Goal: Information Seeking & Learning: Check status

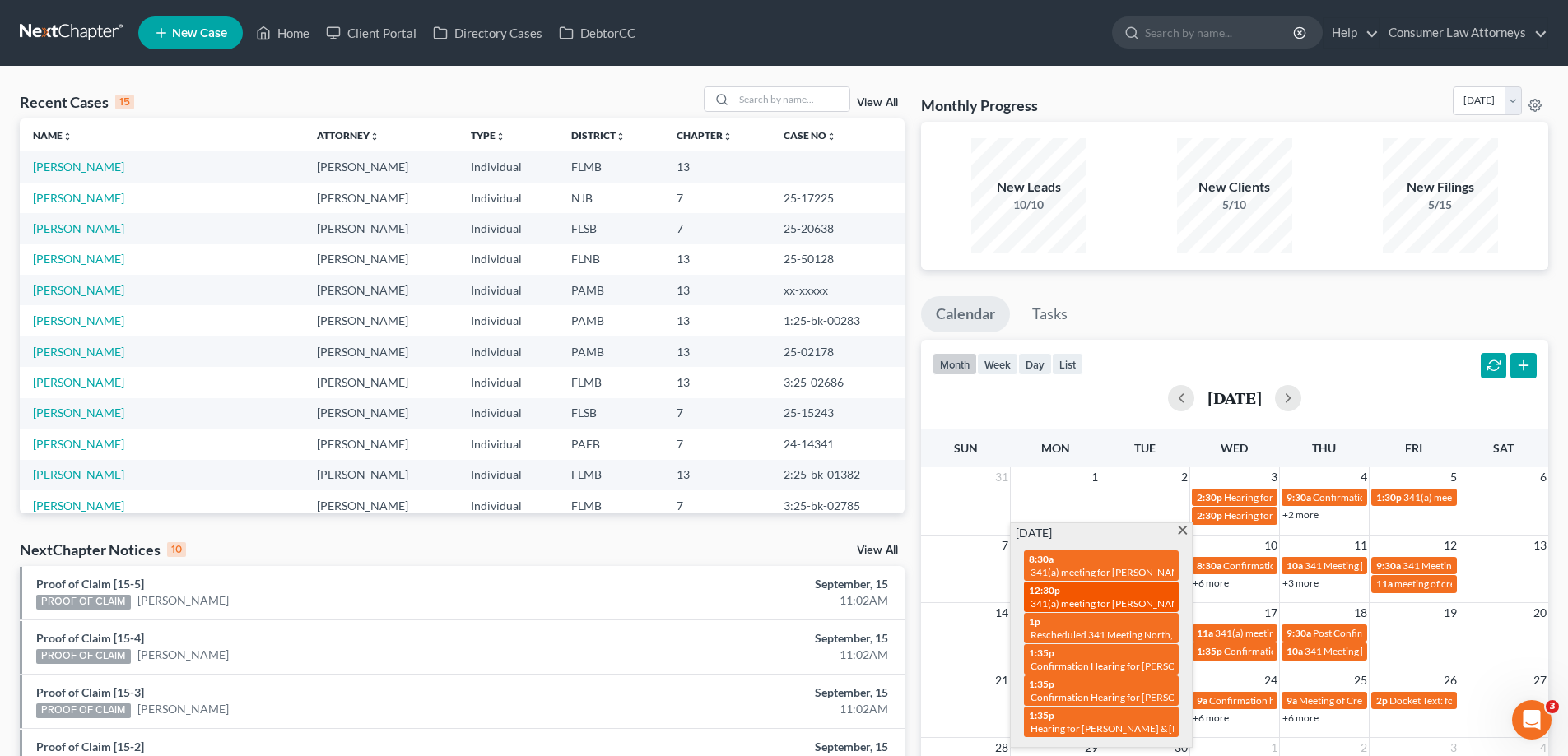
click at [1088, 602] on span "341(a) meeting for [PERSON_NAME]" at bounding box center [1110, 603] width 159 height 12
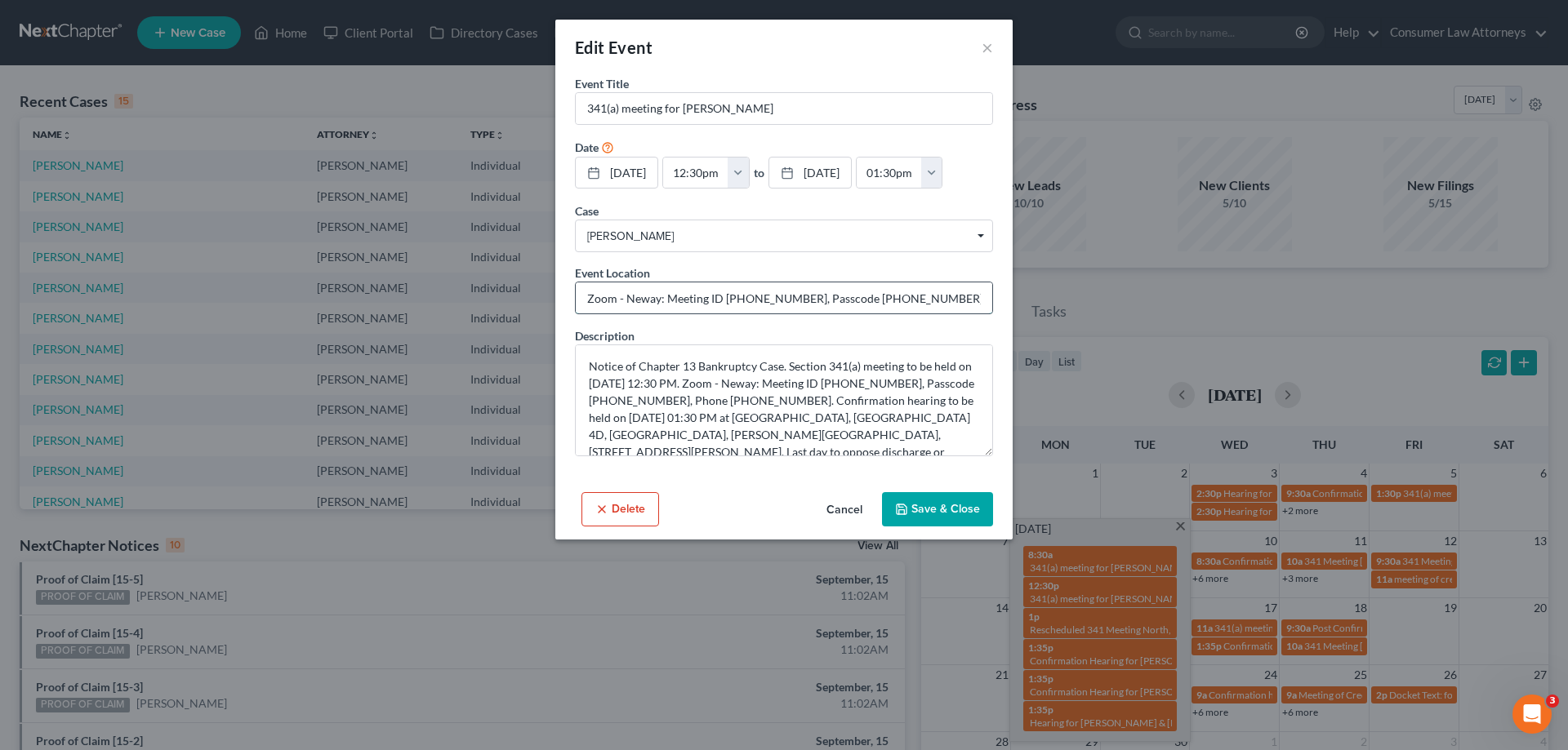
drag, startPoint x: 722, startPoint y: 300, endPoint x: 792, endPoint y: 300, distance: 70.0
click at [792, 300] on input "Zoom - Neway: Meeting ID 961 266 1512, Passcode 9142684613, Phone 904-658-1930" at bounding box center [784, 297] width 416 height 31
drag, startPoint x: 848, startPoint y: 299, endPoint x: 911, endPoint y: 301, distance: 63.0
click at [911, 301] on input "Zoom - Neway: Meeting ID 961 266 1512, Passcode 9142684613, Phone 904-658-1930" at bounding box center [784, 297] width 416 height 31
click at [851, 504] on button "Cancel" at bounding box center [844, 510] width 62 height 33
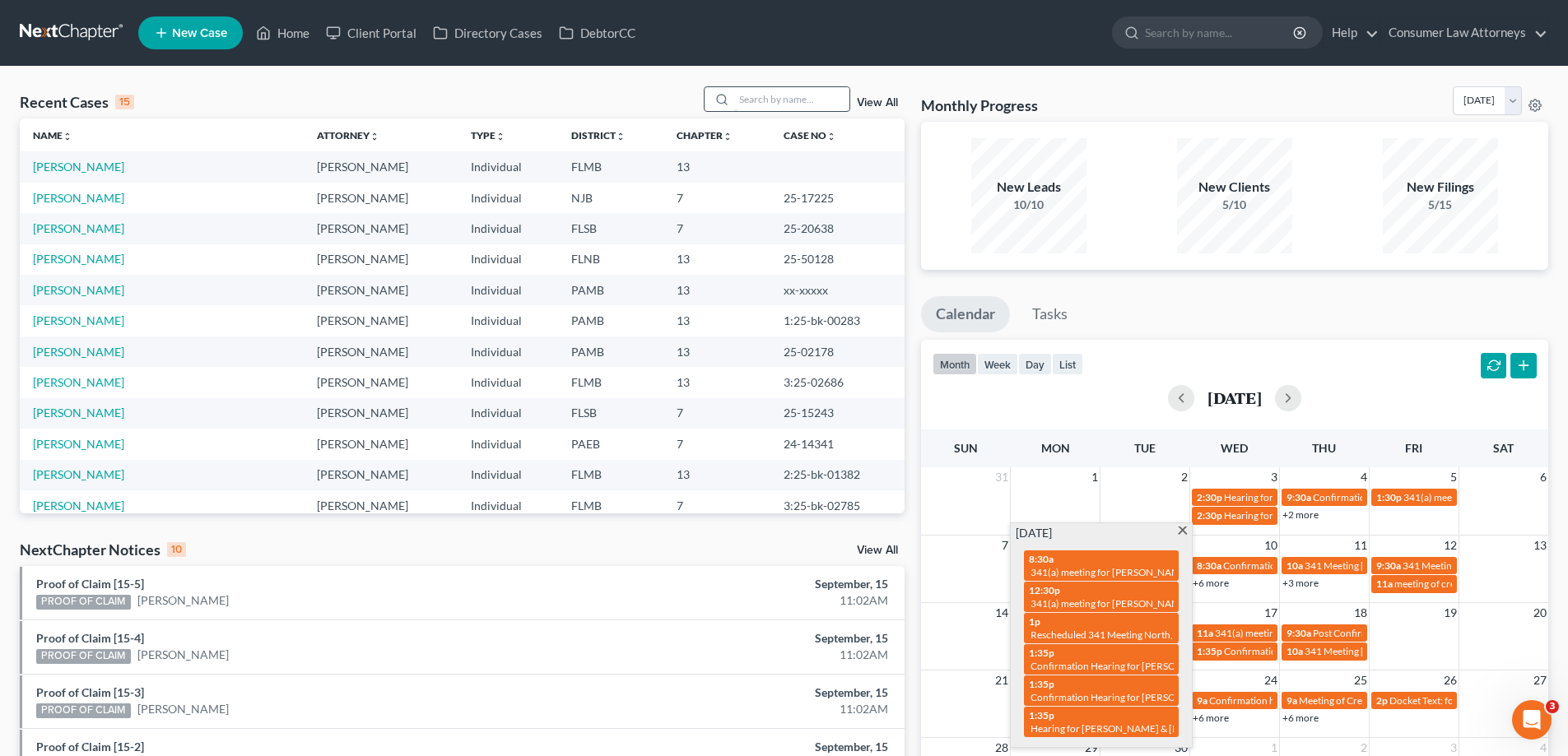
click at [784, 91] on input "search" at bounding box center [792, 98] width 115 height 24
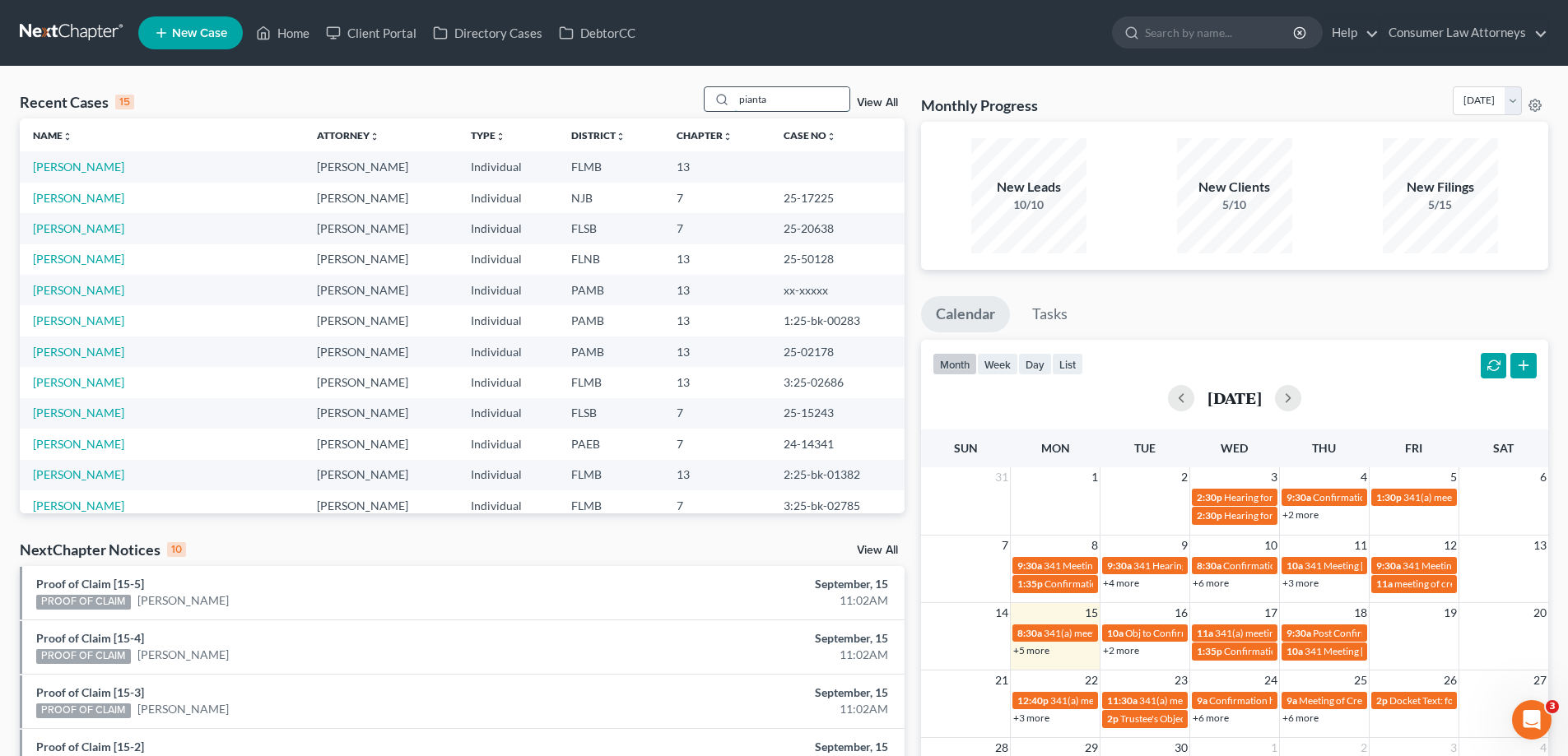
type input "pianta"
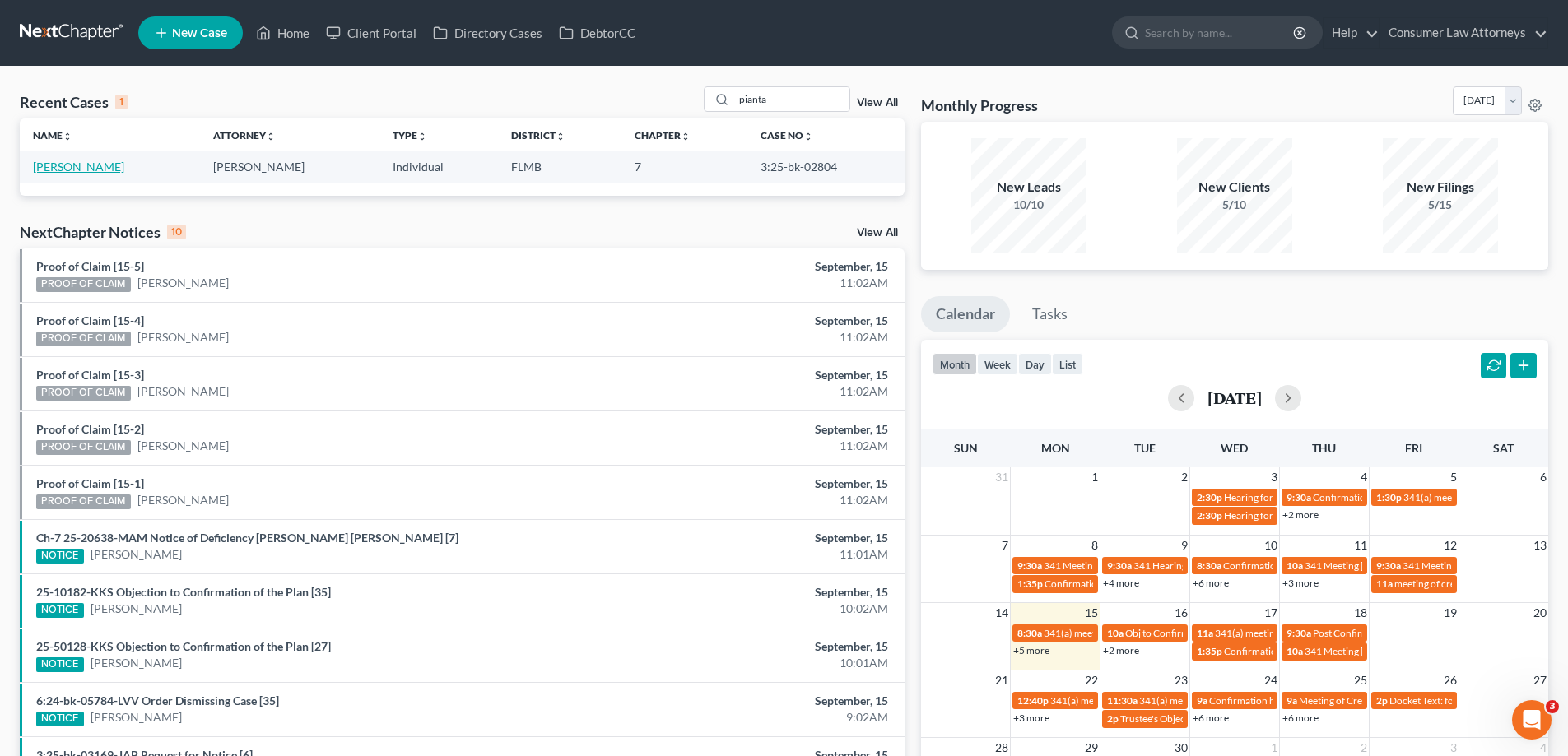
click at [48, 168] on link "Pianta, Joy" at bounding box center [78, 166] width 92 height 14
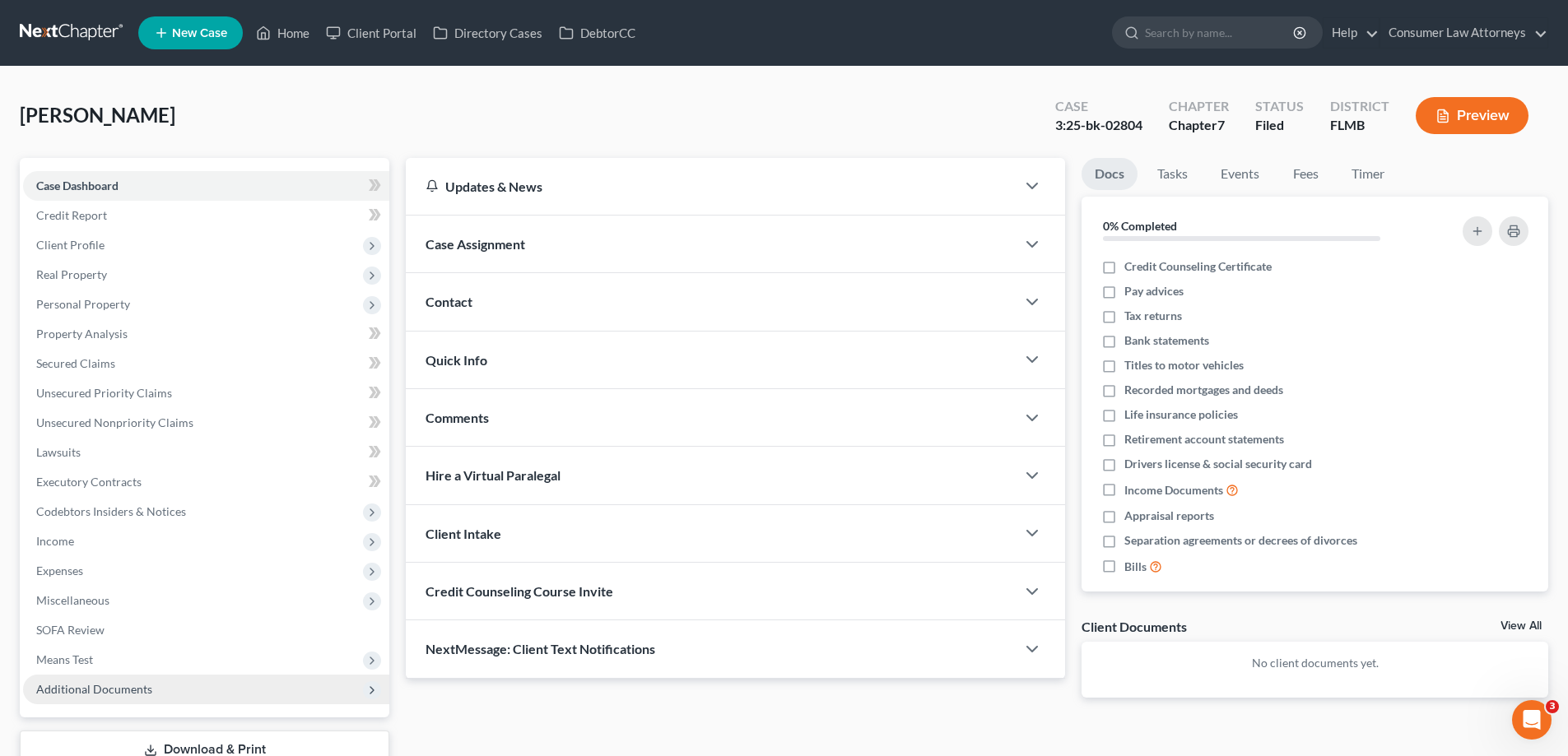
click at [89, 685] on span "Additional Documents" at bounding box center [94, 689] width 116 height 14
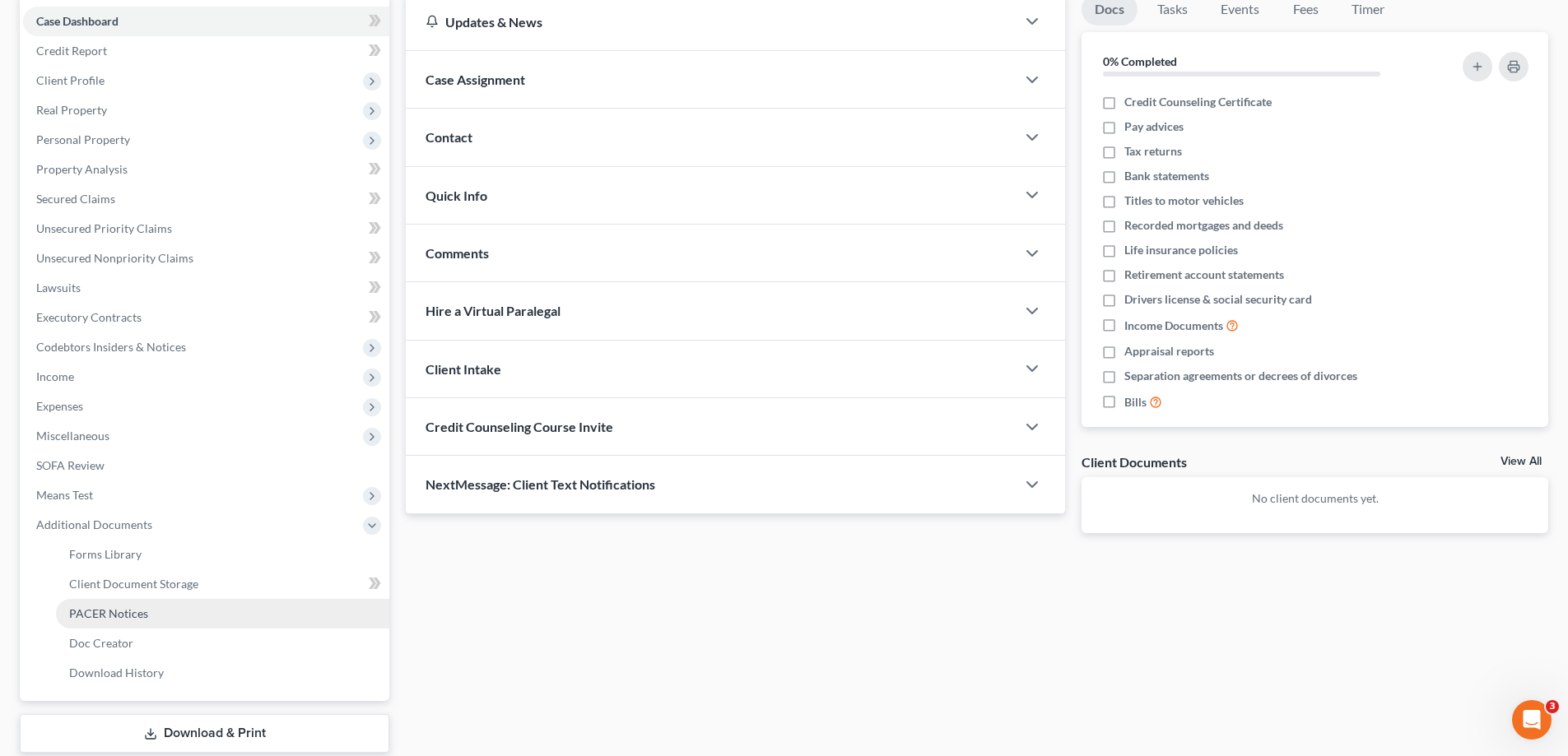
click at [128, 612] on span "PACER Notices" at bounding box center [109, 613] width 79 height 14
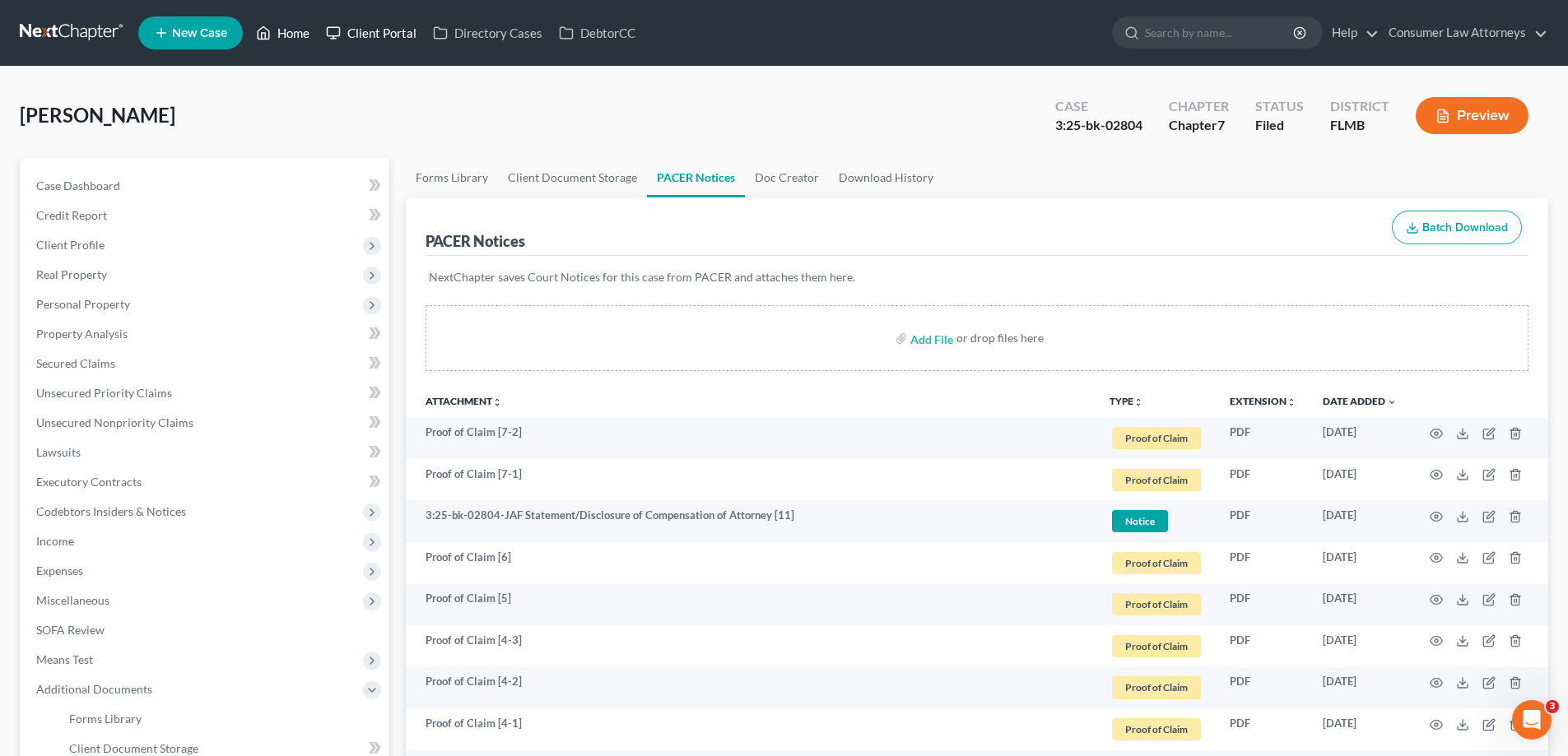
drag, startPoint x: 302, startPoint y: 32, endPoint x: 341, endPoint y: 38, distance: 39.5
click at [302, 32] on link "Home" at bounding box center [283, 32] width 70 height 29
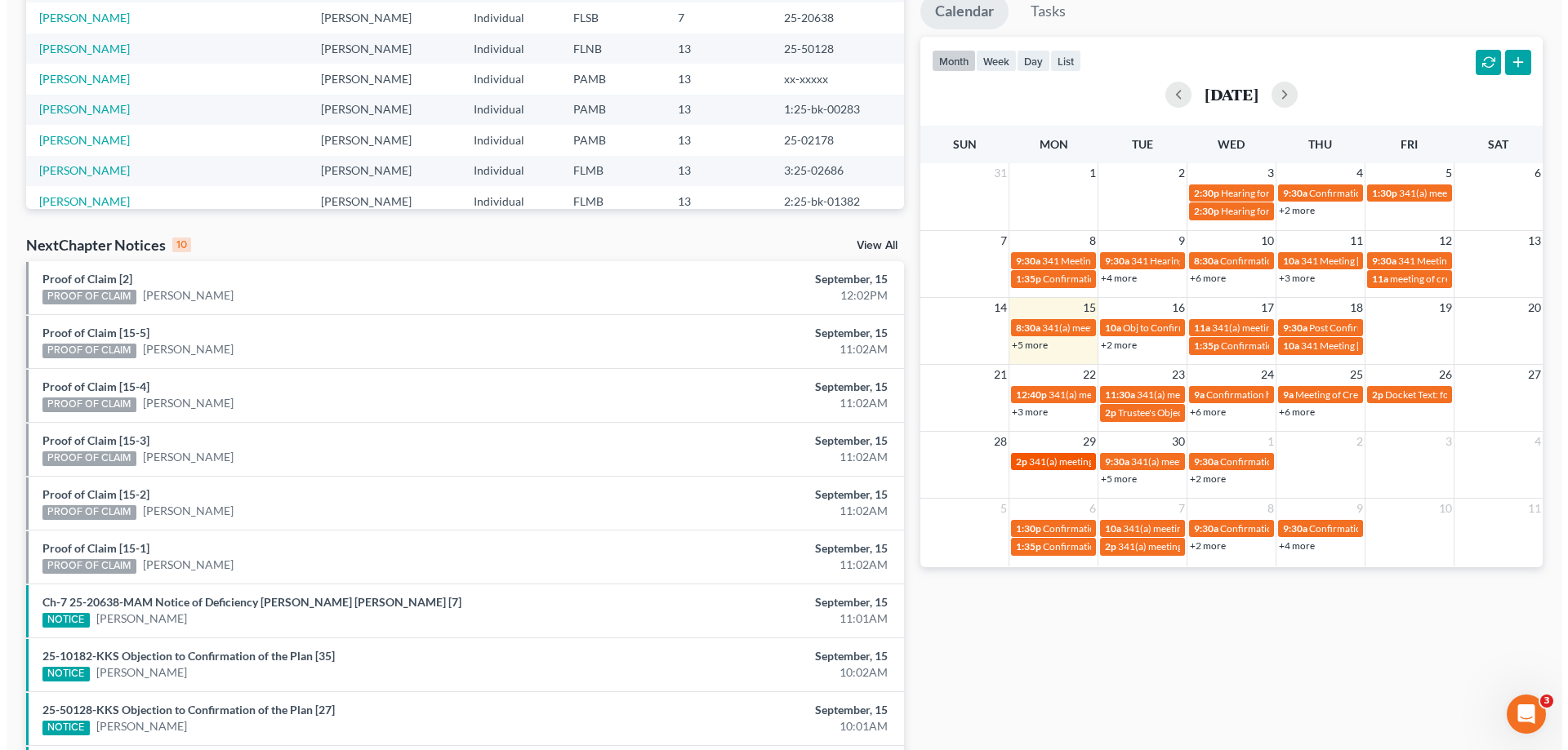
scroll to position [326, 0]
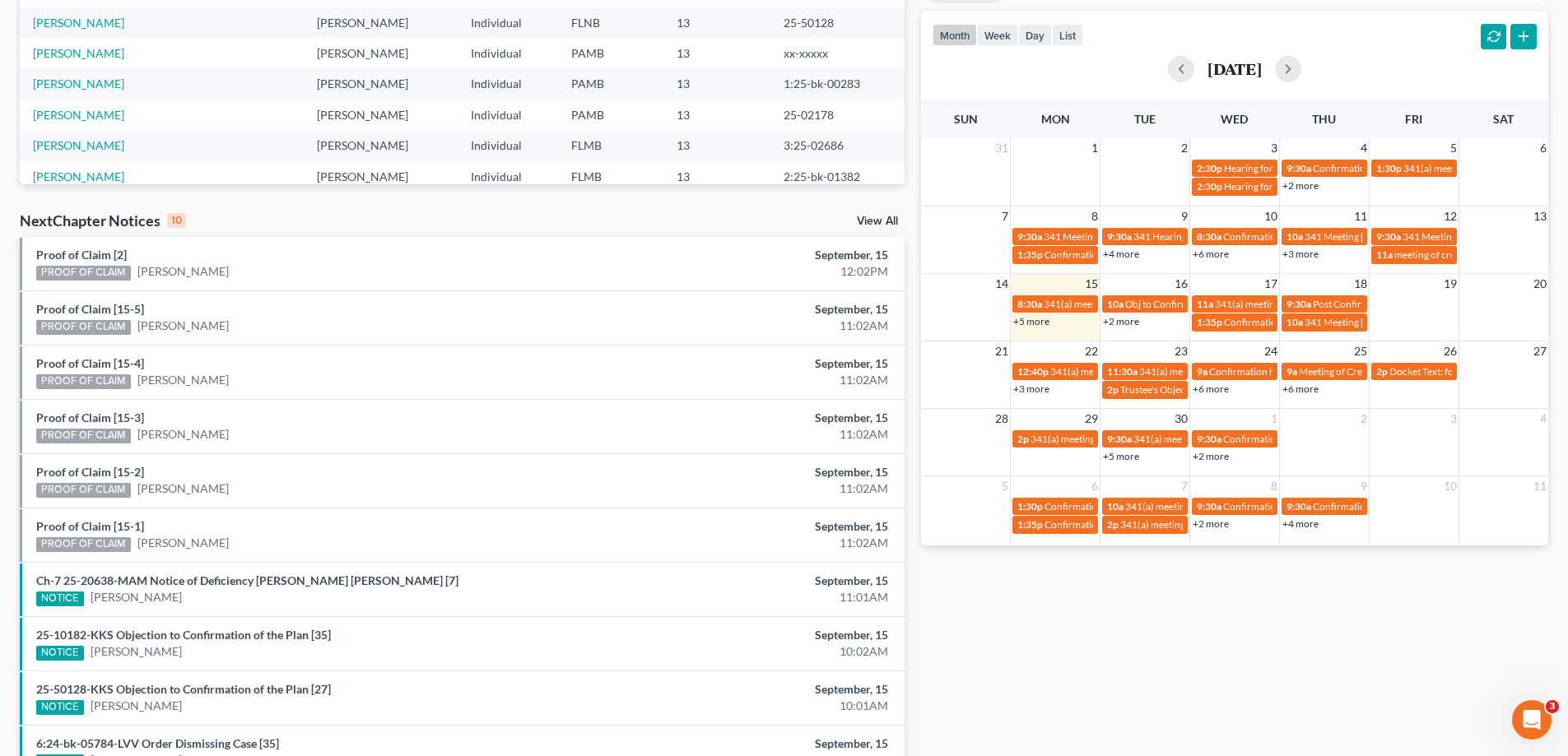
click at [1029, 321] on link "+5 more" at bounding box center [1031, 321] width 36 height 12
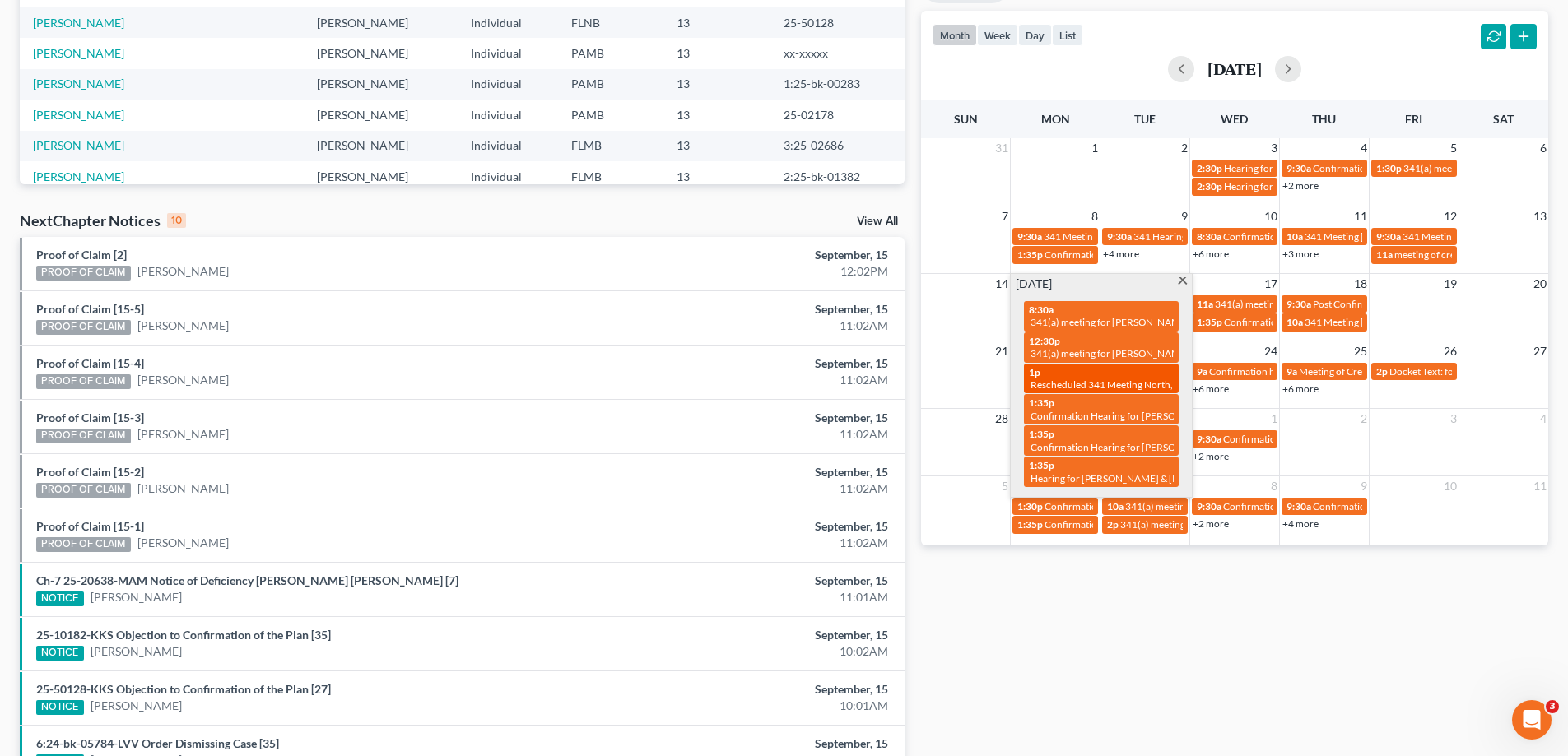
click at [1105, 382] on span "Rescheduled 341 Meeting North, Theresa" at bounding box center [1152, 385] width 244 height 12
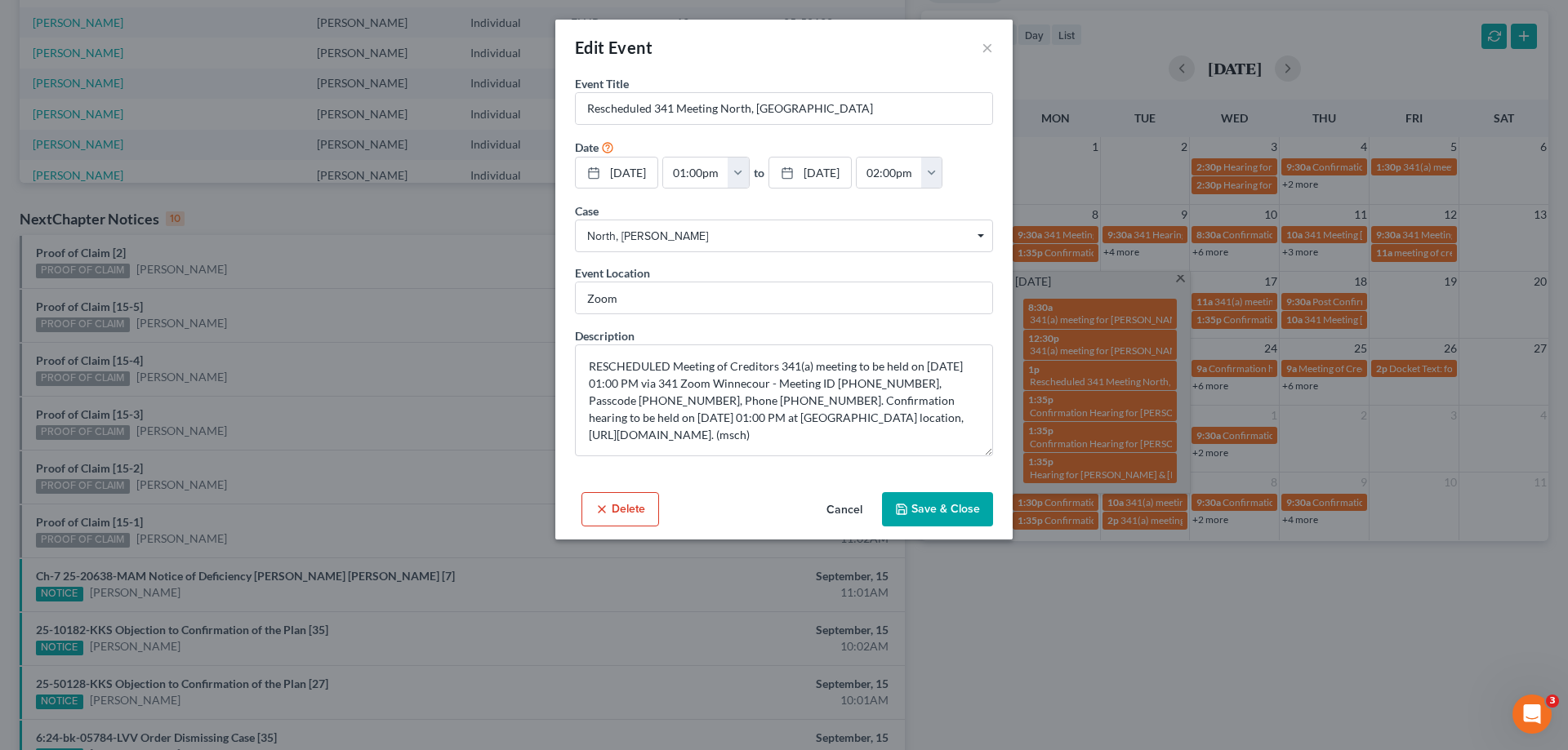
click at [838, 506] on button "Cancel" at bounding box center [844, 510] width 62 height 33
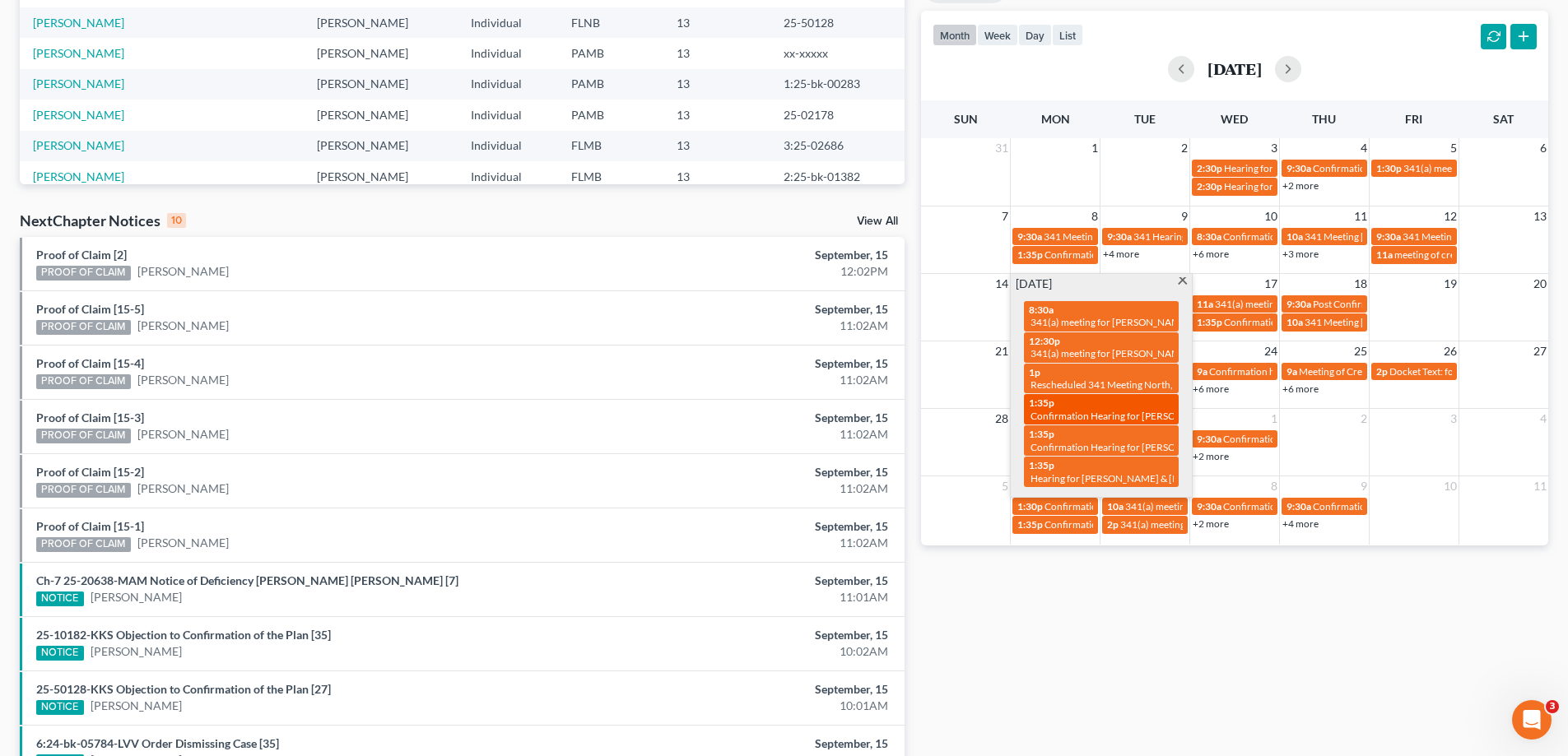
click at [1086, 410] on span "Confirmation Hearing for [PERSON_NAME] & [PERSON_NAME]" at bounding box center [1168, 416] width 276 height 12
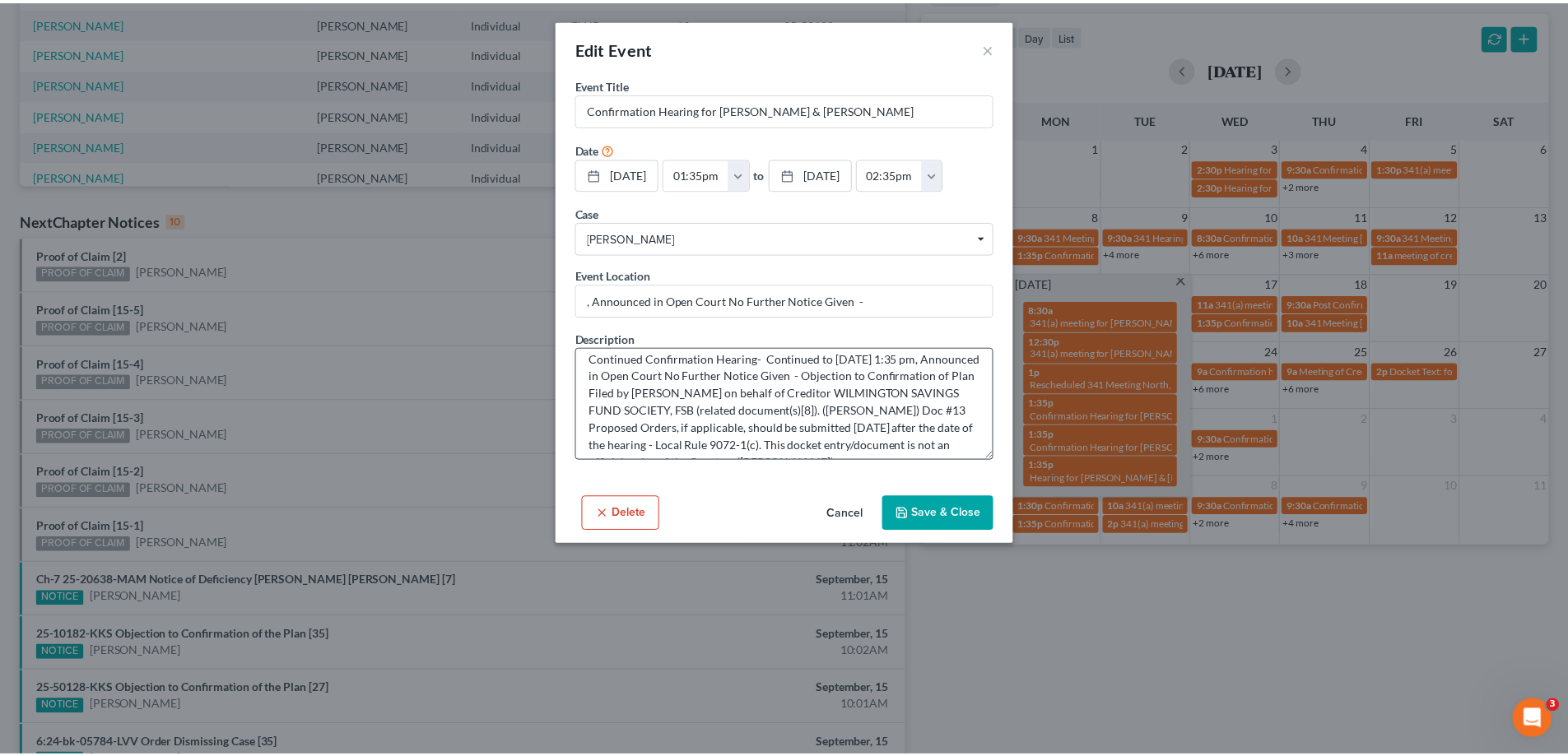
scroll to position [69, 0]
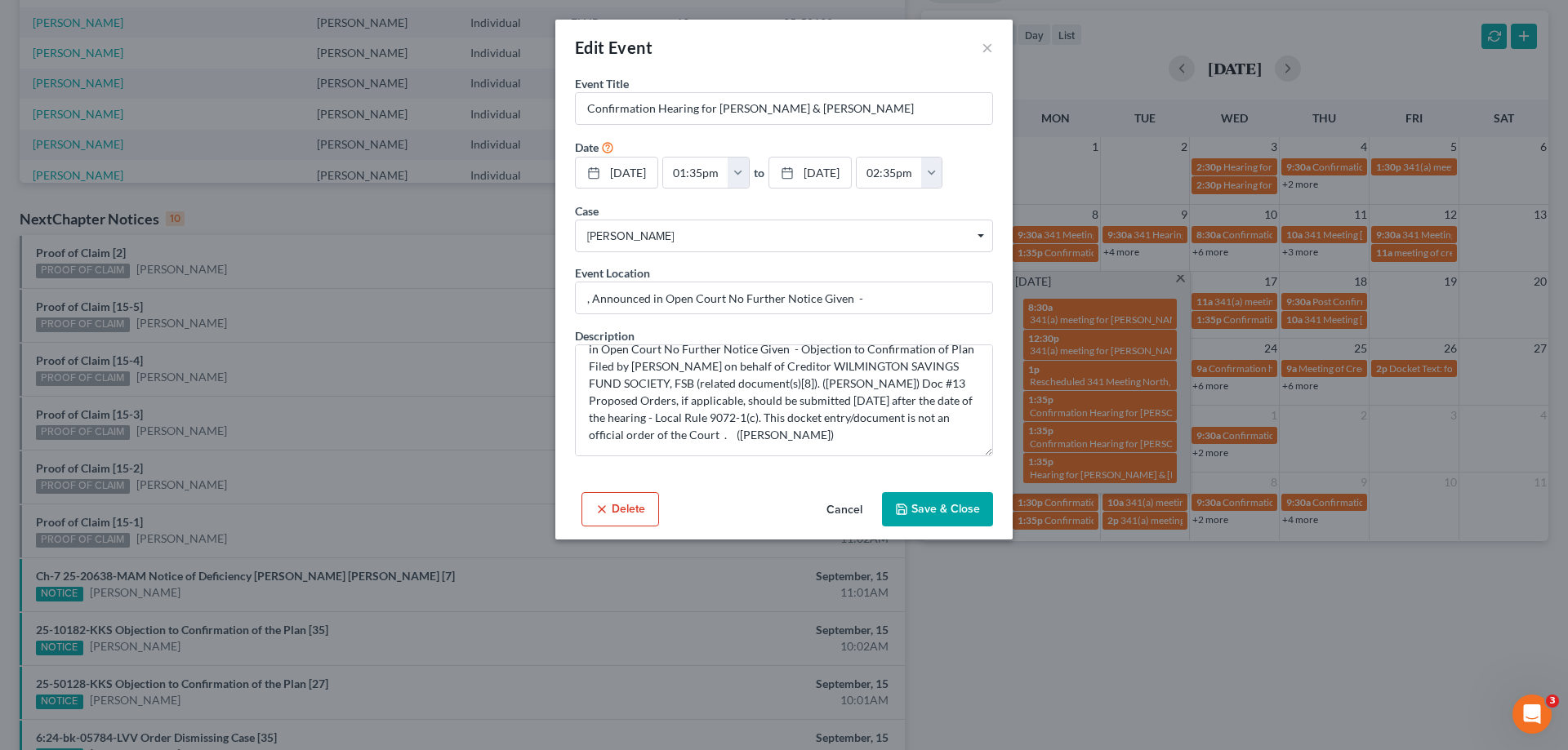
click at [851, 510] on button "Cancel" at bounding box center [844, 510] width 62 height 33
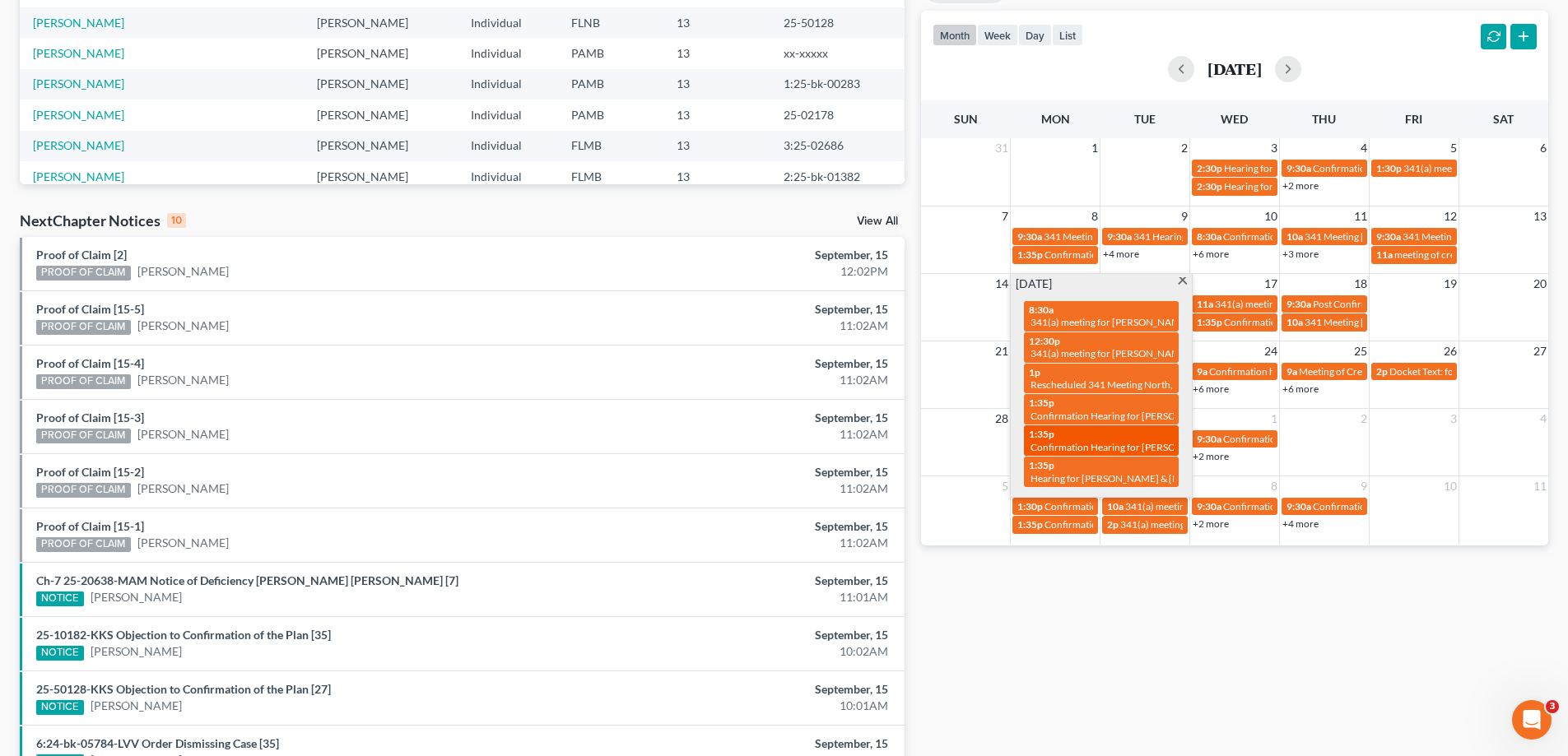
click at [1103, 437] on div "1:35p Confirmation Hearing for Federico Sanchez-Luna" at bounding box center [1101, 440] width 145 height 26
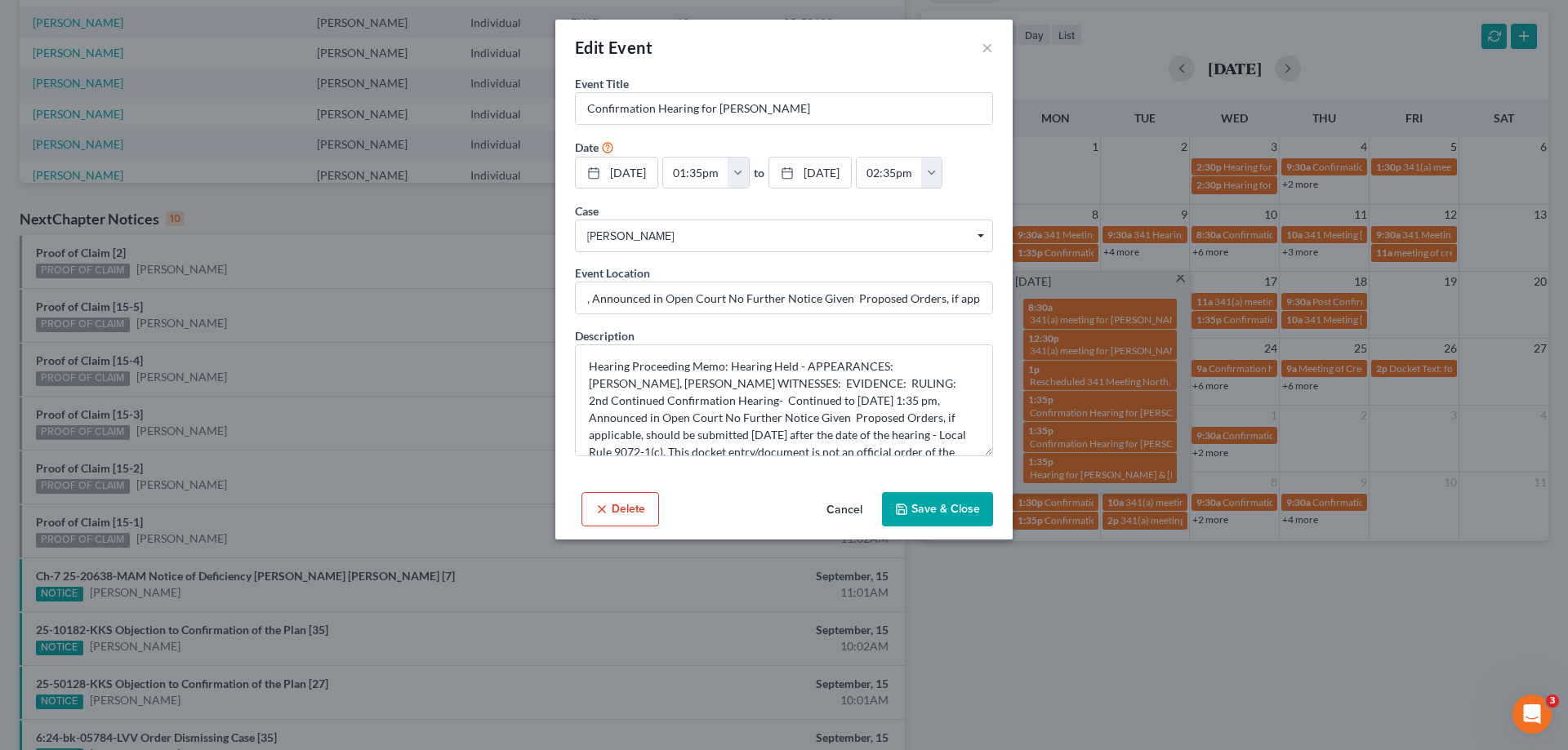
click at [838, 508] on button "Cancel" at bounding box center [844, 510] width 62 height 33
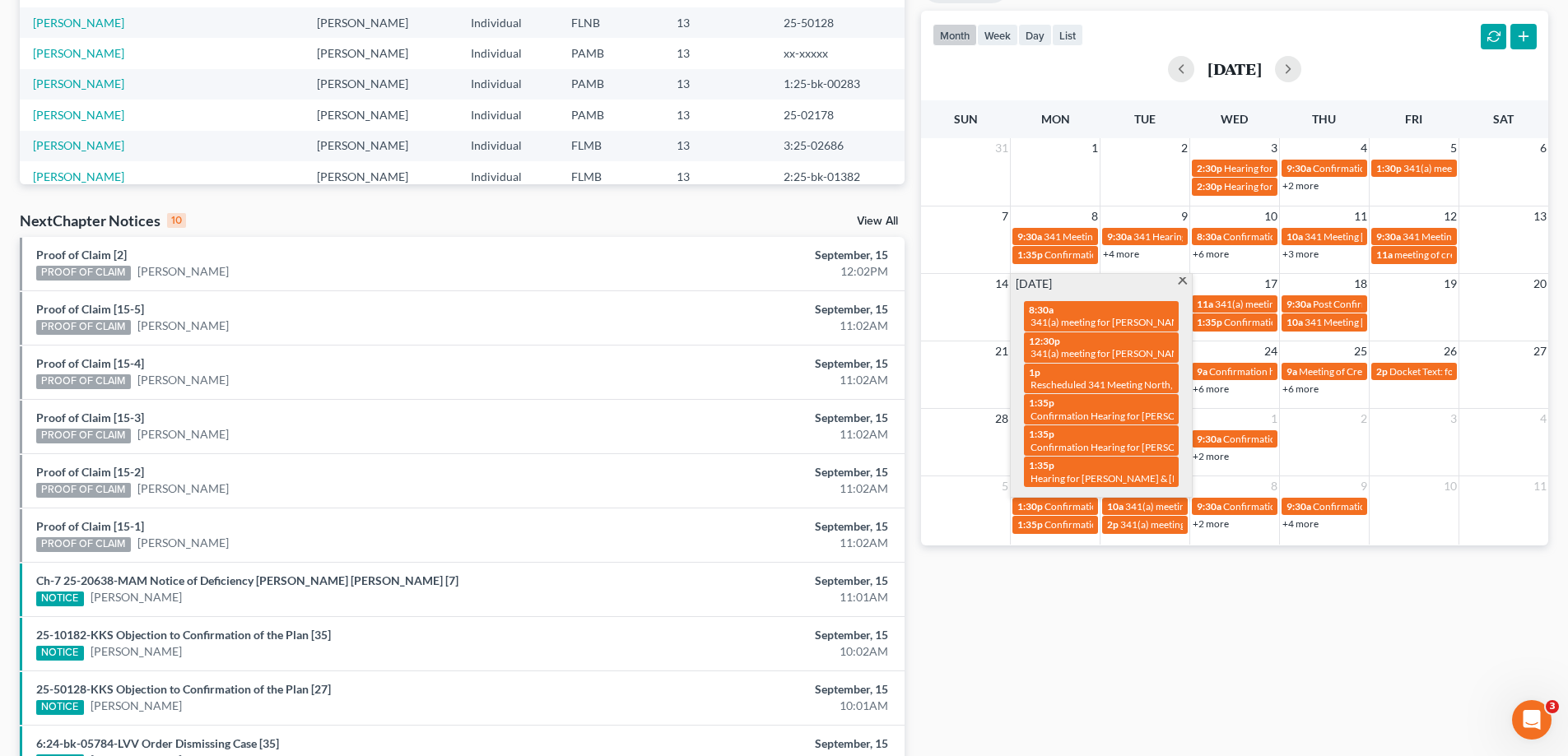
scroll to position [0, 0]
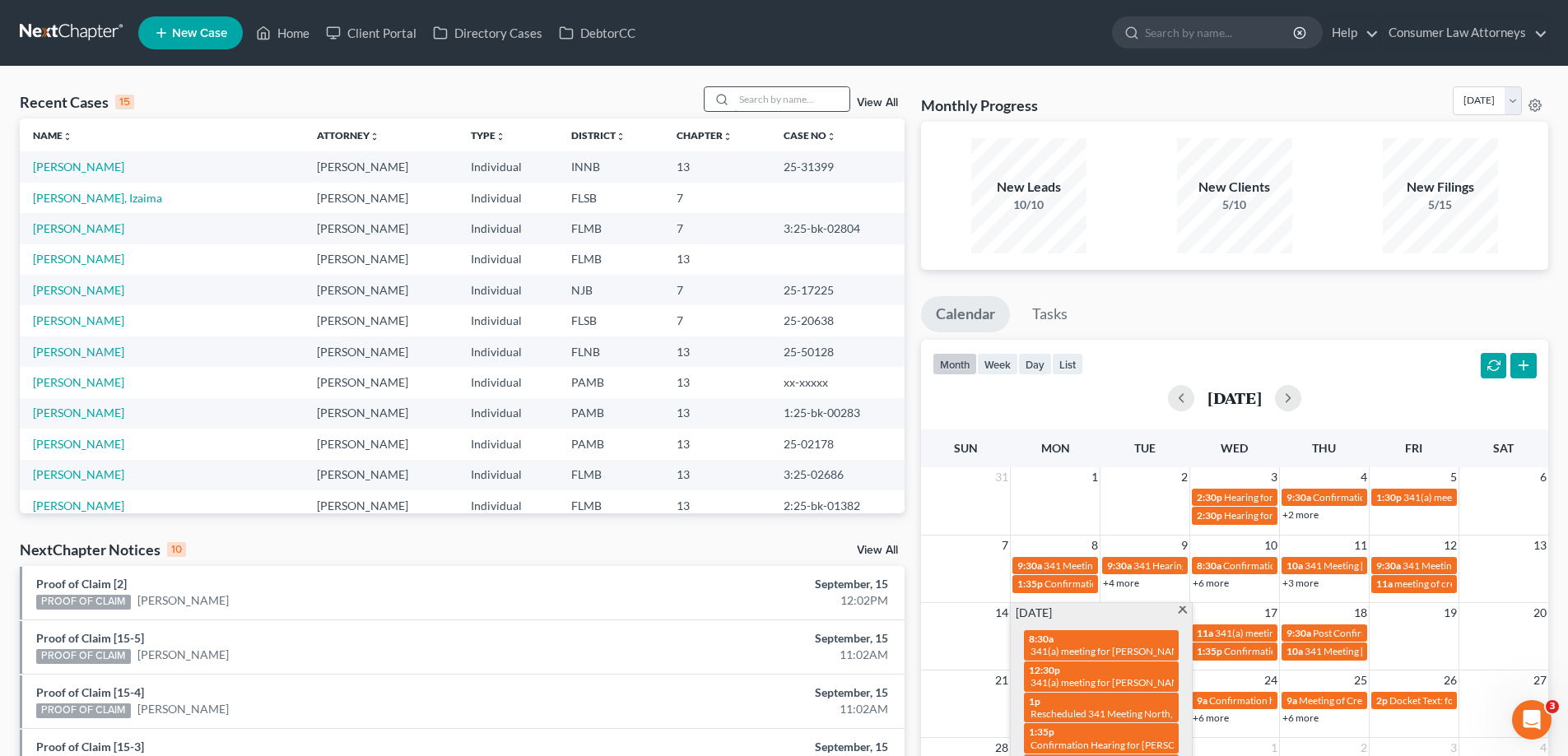
click at [780, 102] on input "search" at bounding box center [792, 98] width 115 height 24
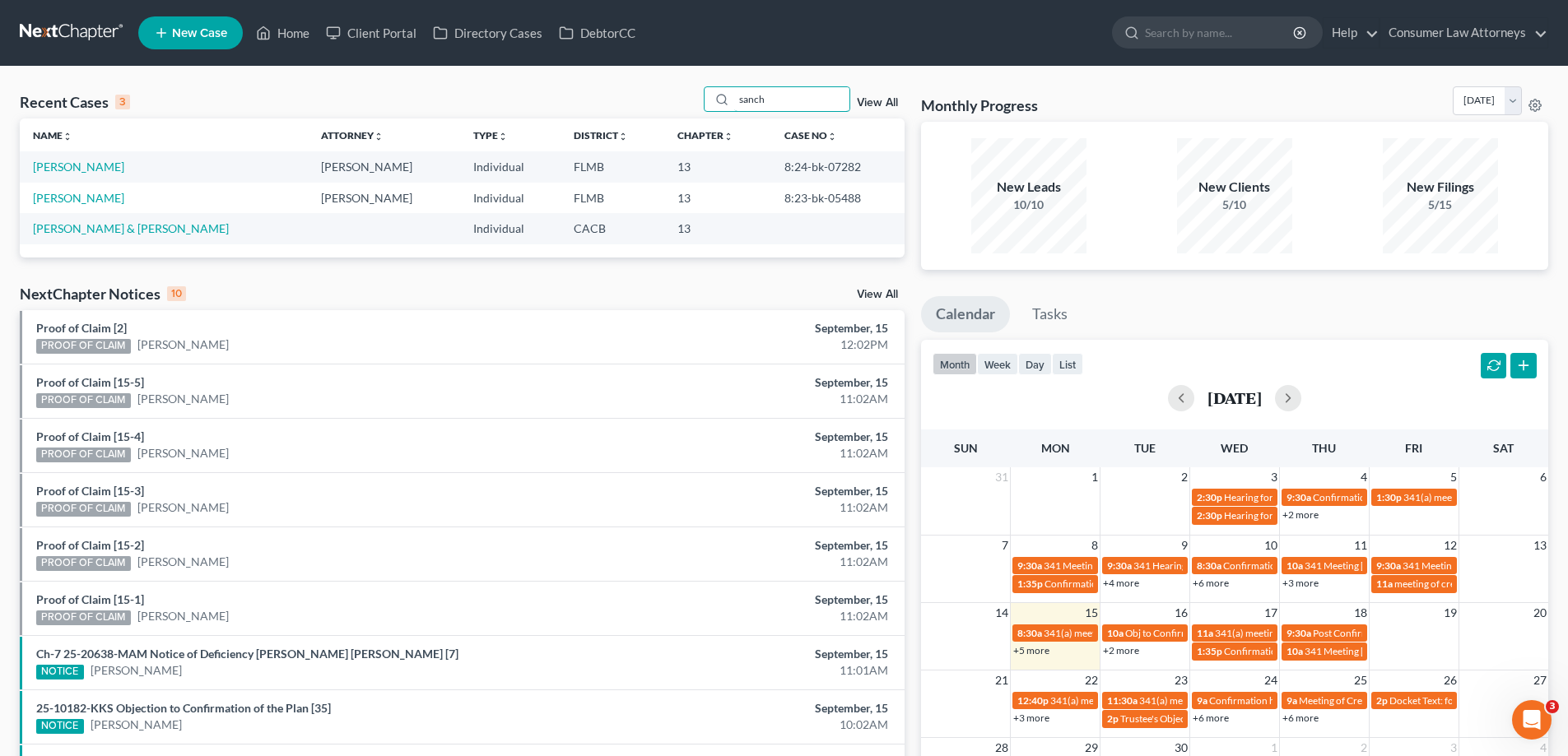
drag, startPoint x: 819, startPoint y: 94, endPoint x: 454, endPoint y: 115, distance: 365.6
click at [454, 115] on div "Recent Cases 3 sanch View All" at bounding box center [462, 102] width 885 height 32
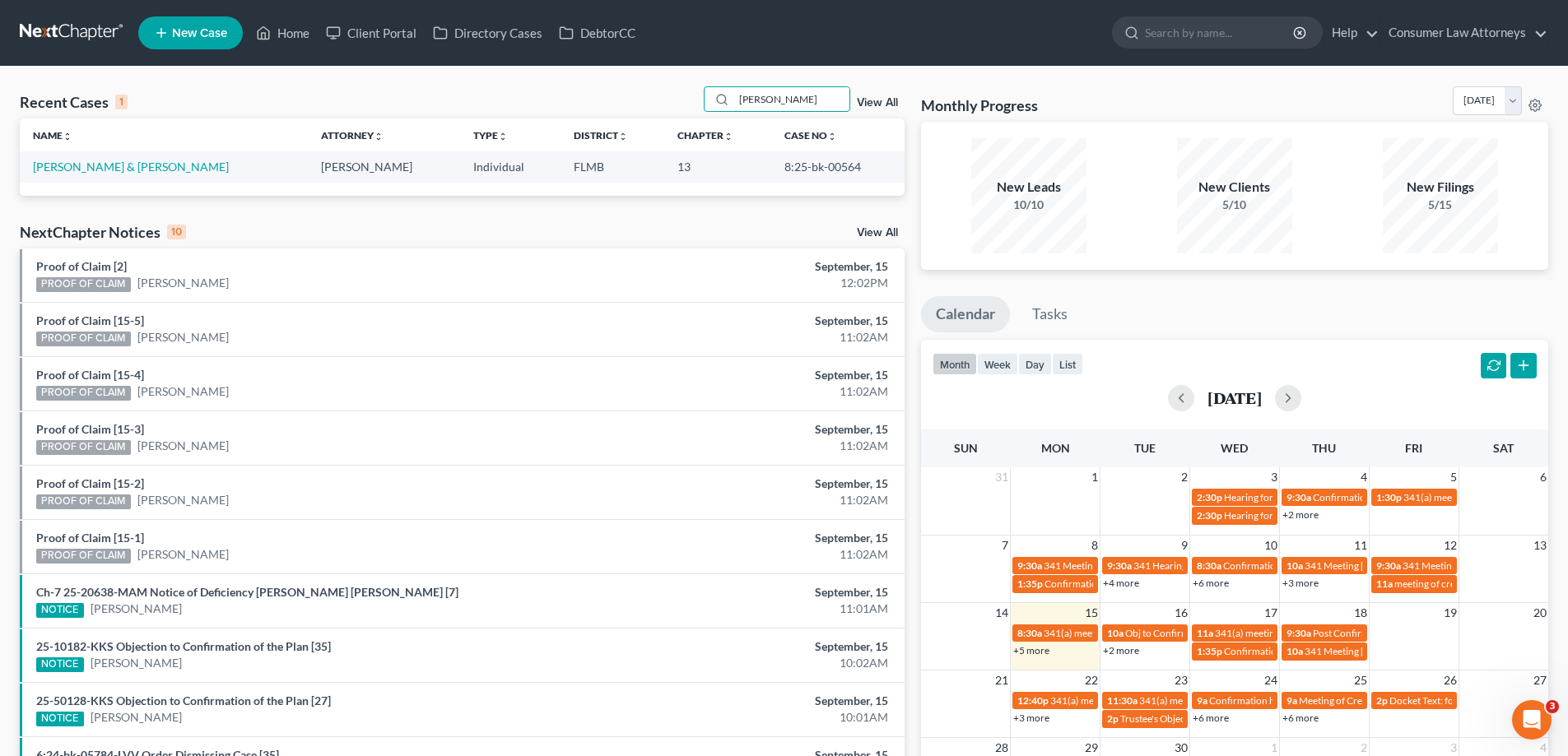
drag, startPoint x: 788, startPoint y: 91, endPoint x: 519, endPoint y: 126, distance: 271.3
click at [522, 126] on div "Recent Cases 1 aikin View All Name unfold_more expand_more expand_less Attorney…" at bounding box center [462, 141] width 885 height 110
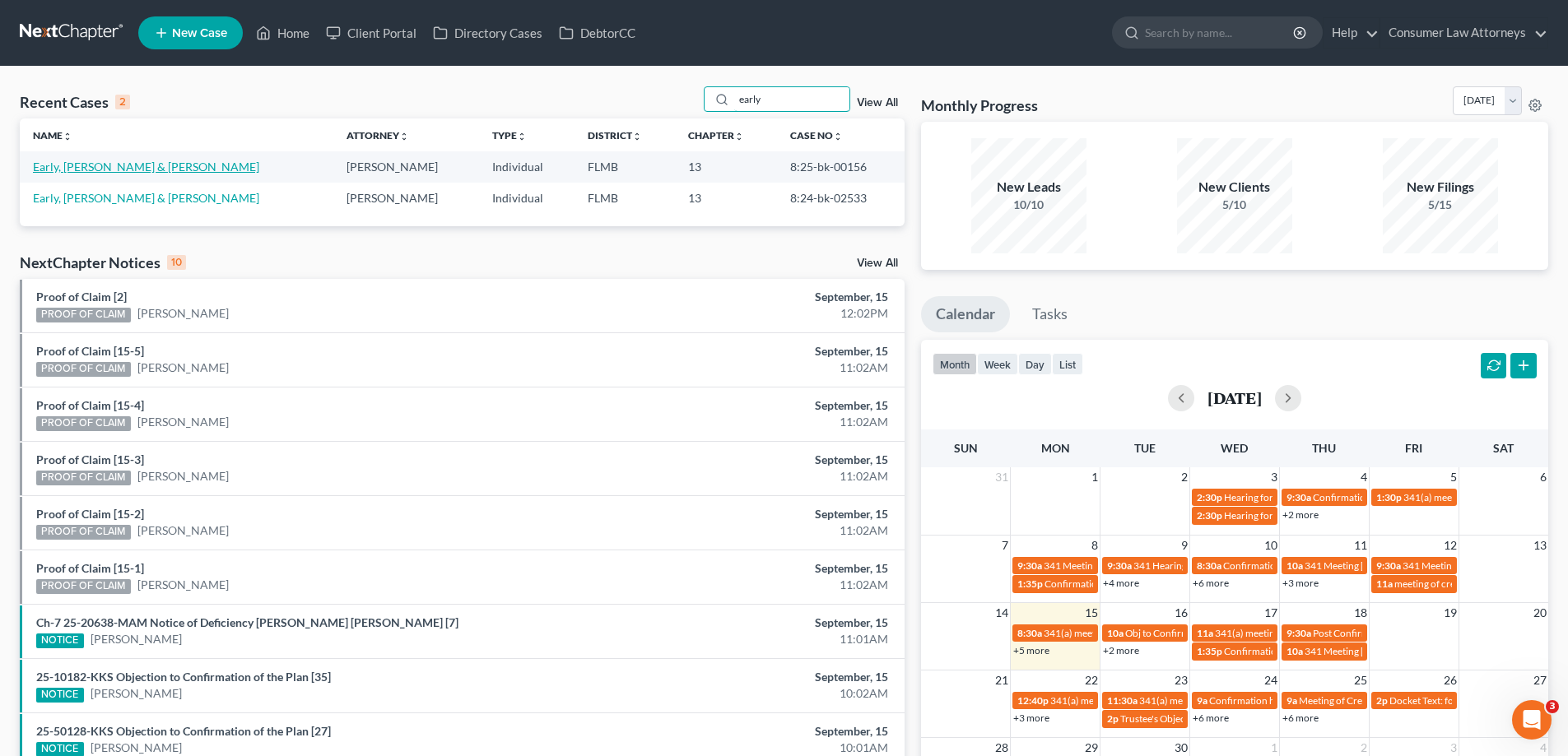
type input "early"
click at [126, 169] on link "Early, Dorothy & Michael" at bounding box center [146, 166] width 226 height 14
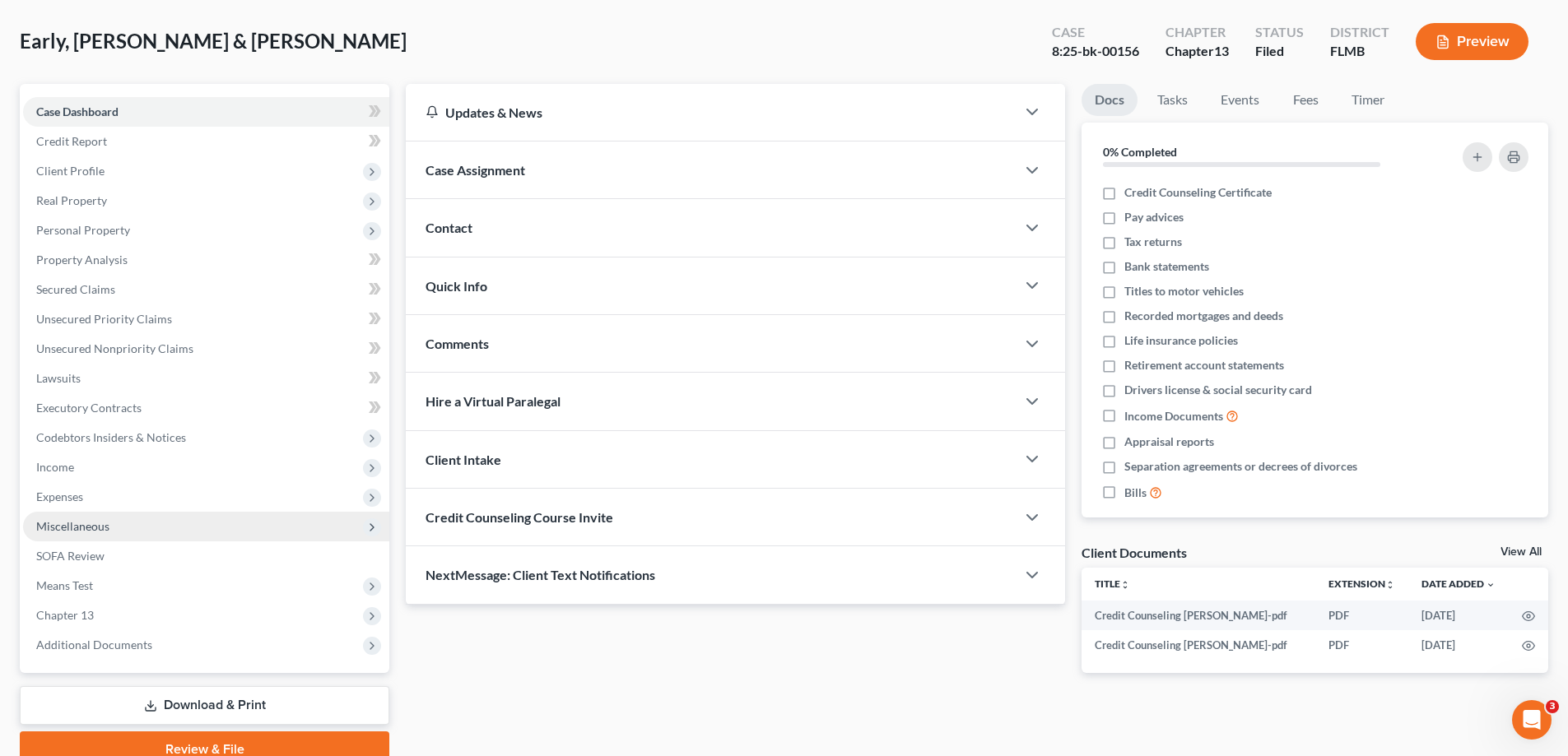
scroll to position [148, 0]
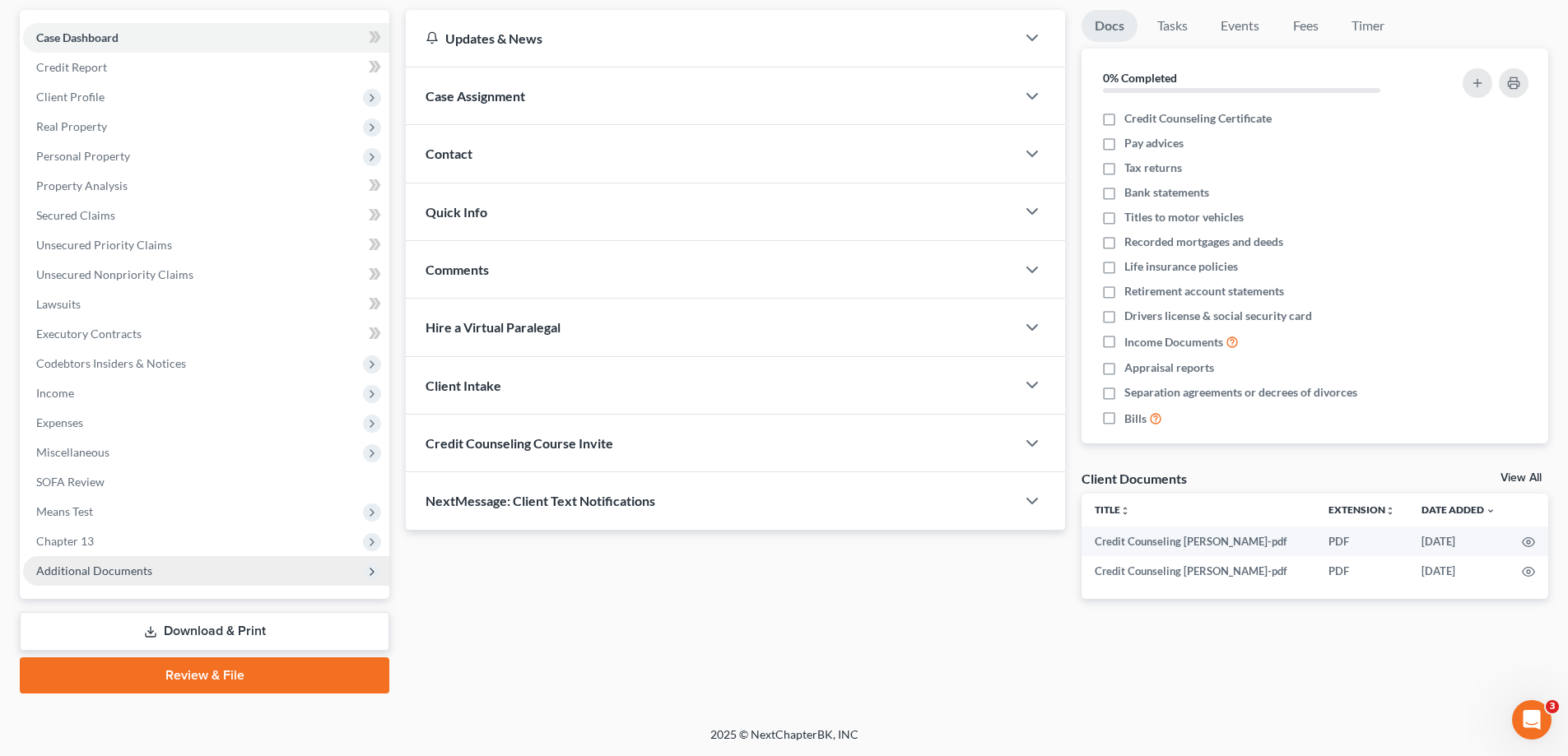
click at [162, 583] on span "Additional Documents" at bounding box center [206, 571] width 367 height 29
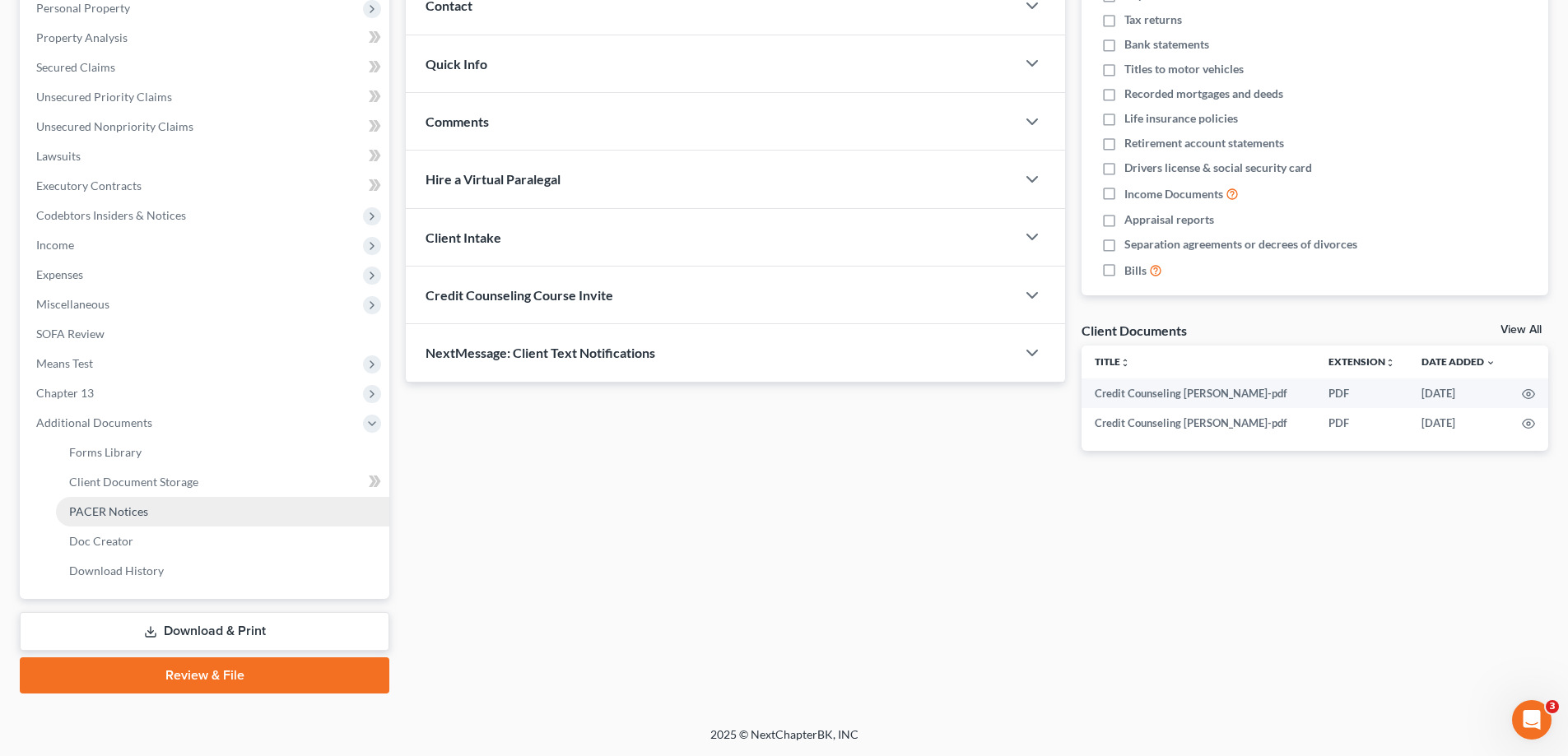
click at [112, 519] on link "PACER Notices" at bounding box center [222, 511] width 334 height 29
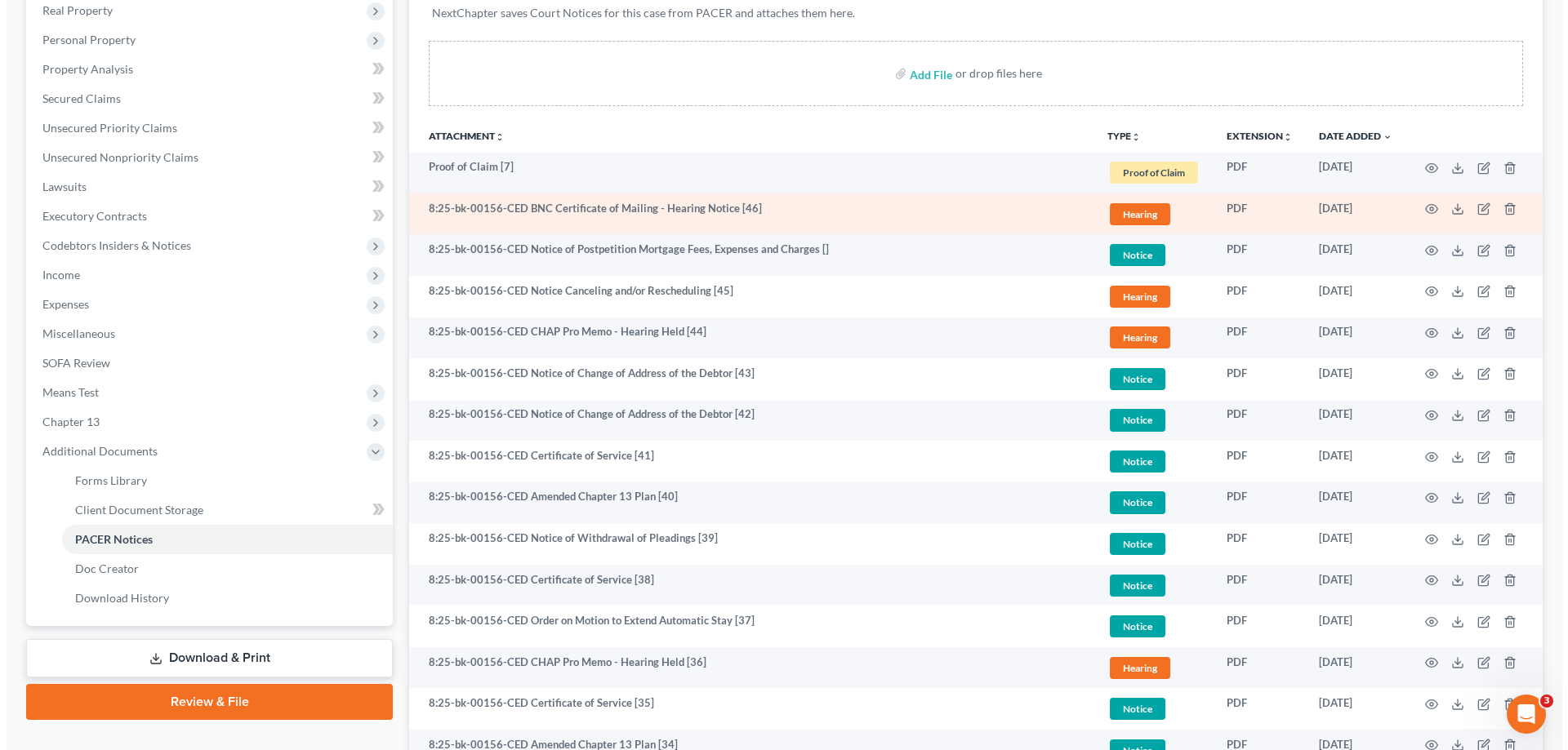
scroll to position [326, 0]
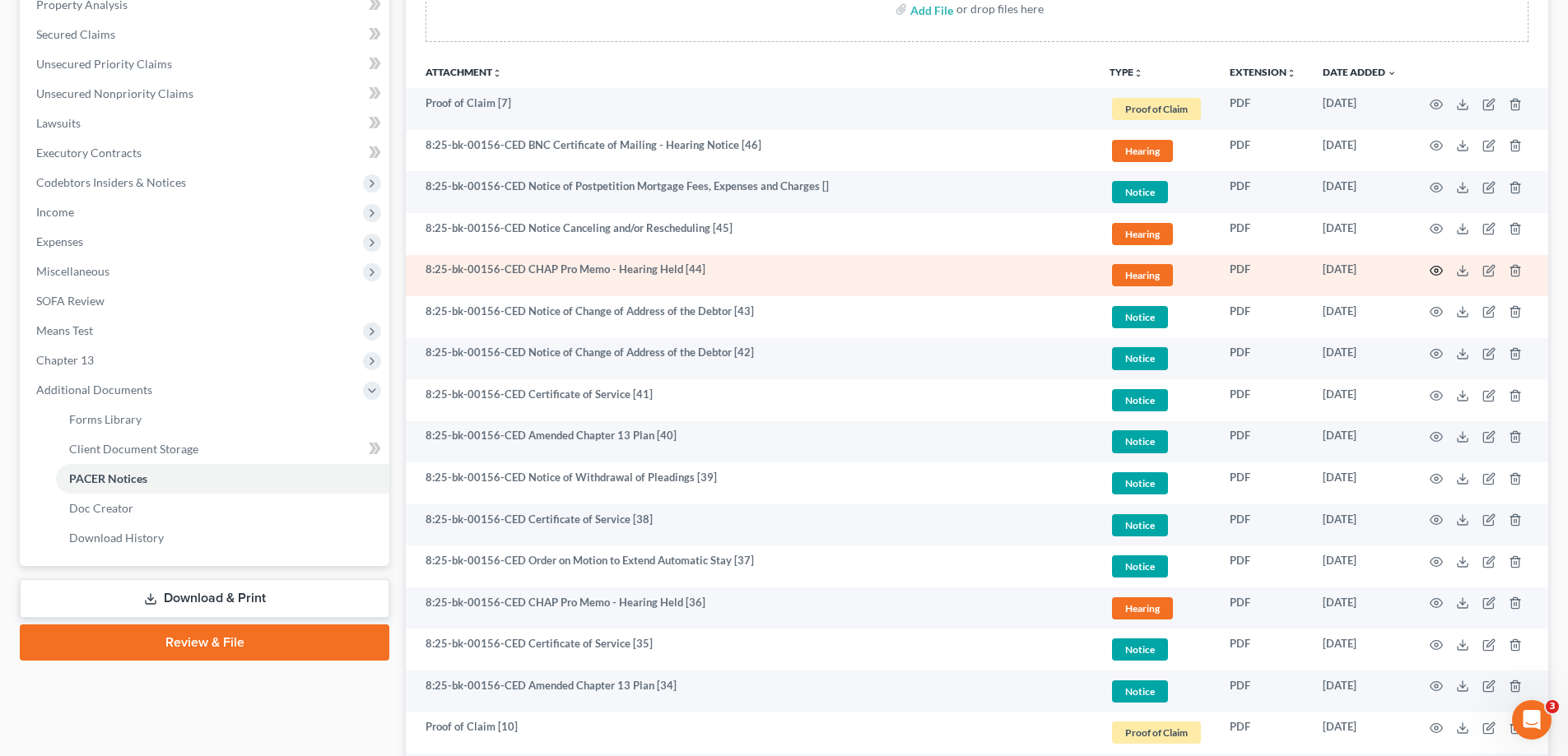
click at [1436, 271] on icon "button" at bounding box center [1437, 271] width 13 height 13
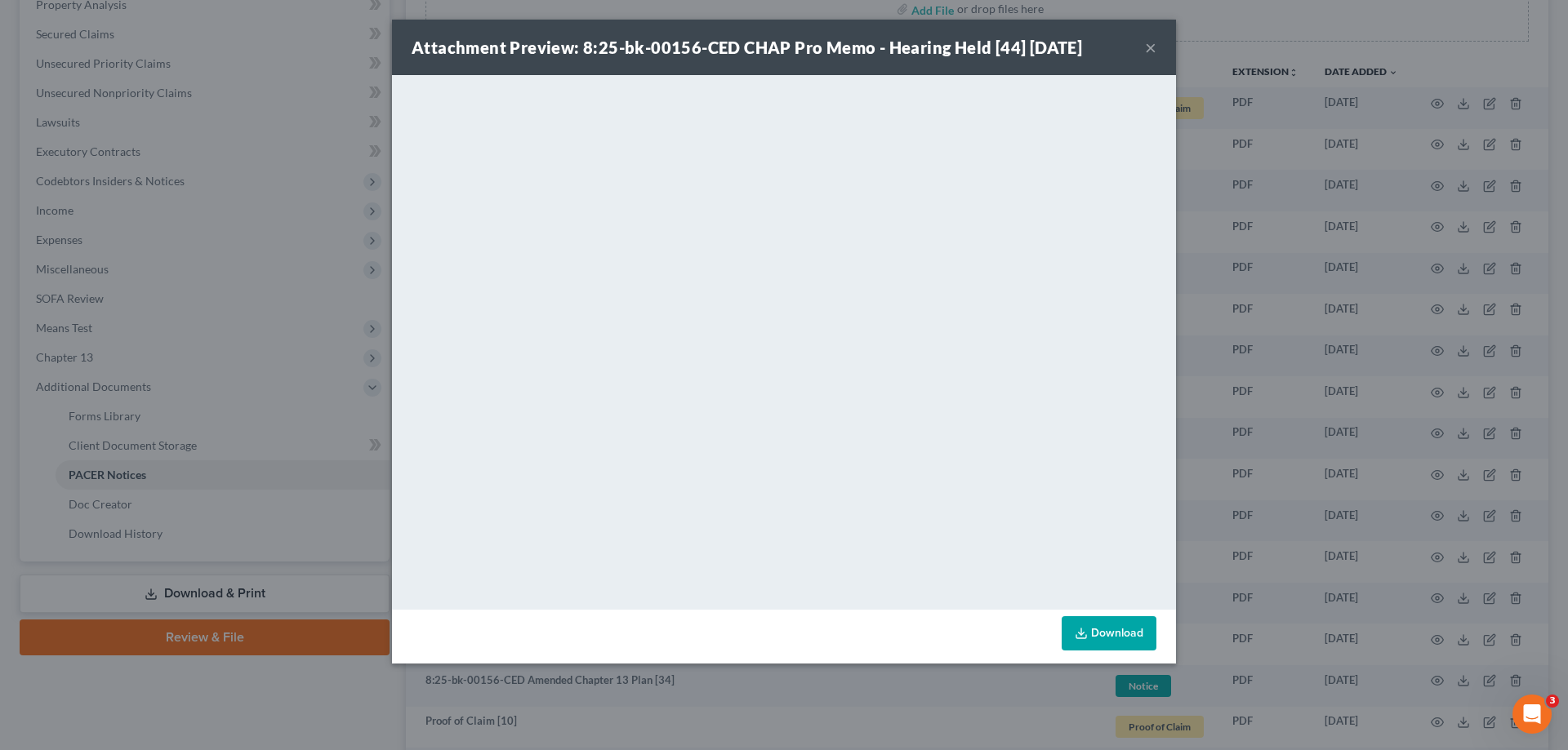
click at [1407, 281] on div "Attachment Preview: 8:25-bk-00156-CED CHAP Pro Memo - Hearing Held [44] 06/25/2…" at bounding box center [784, 375] width 1568 height 750
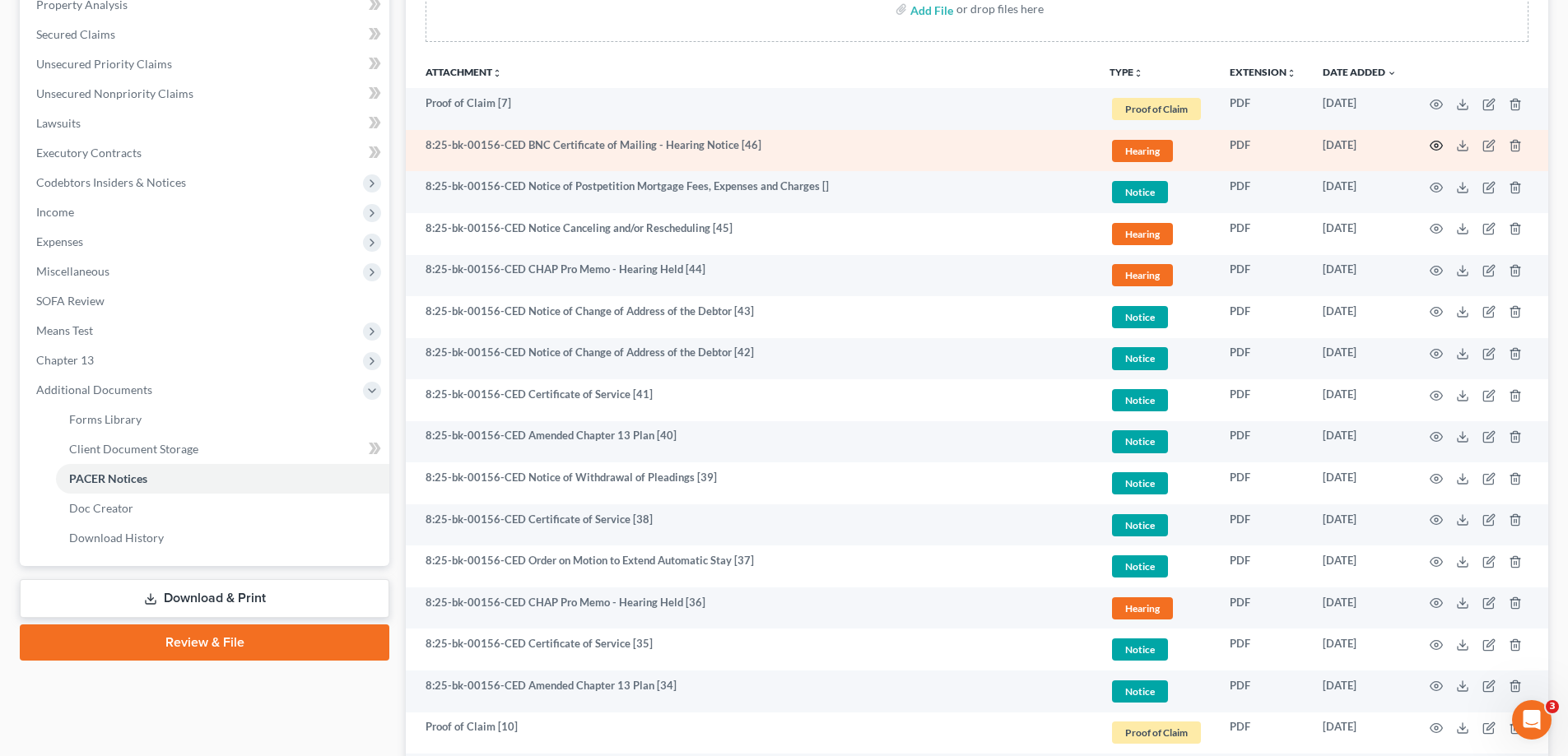
click at [1438, 144] on icon "button" at bounding box center [1437, 146] width 13 height 13
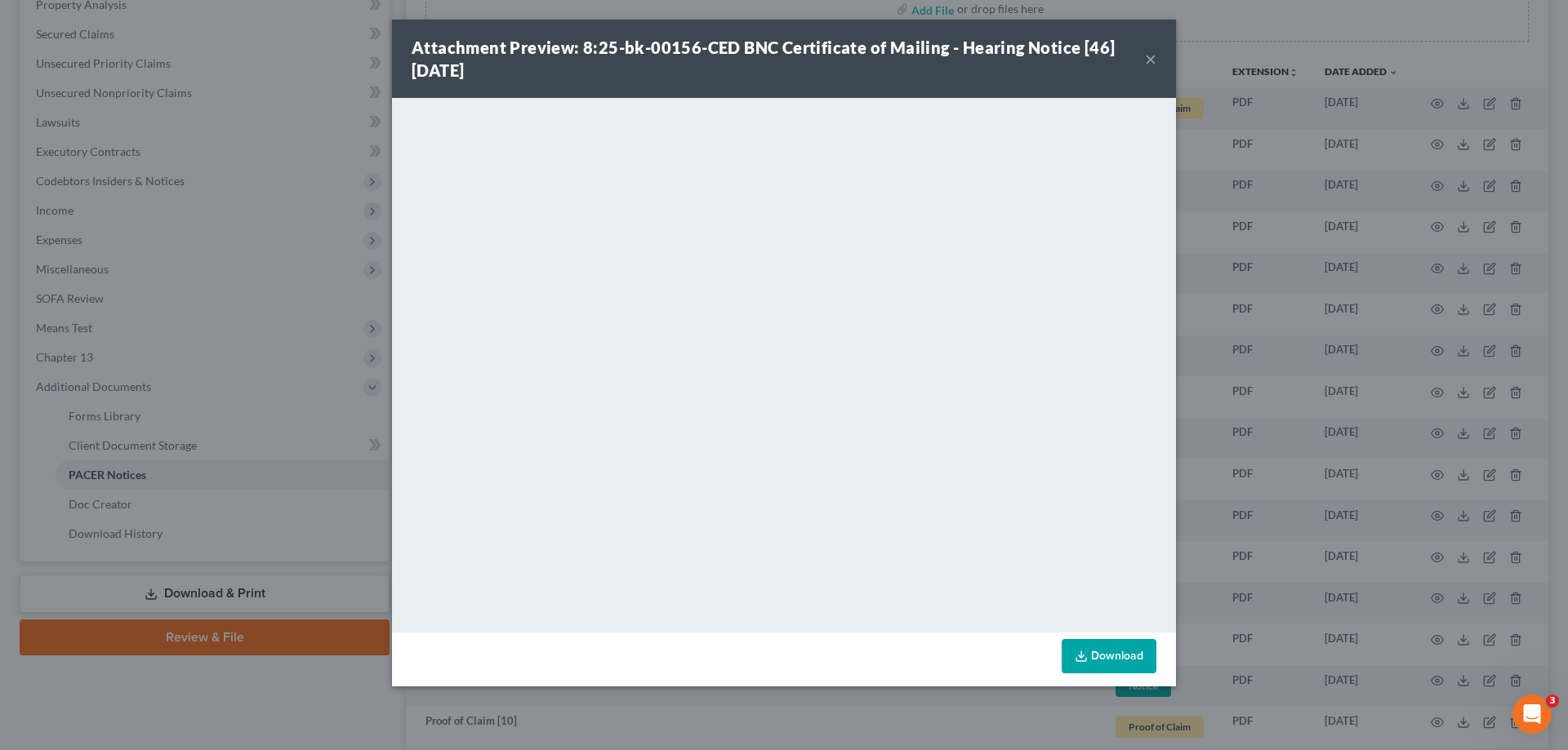
click at [1241, 264] on div "Attachment Preview: 8:25-bk-00156-CED BNC Certificate of Mailing - Hearing Noti…" at bounding box center [784, 375] width 1568 height 750
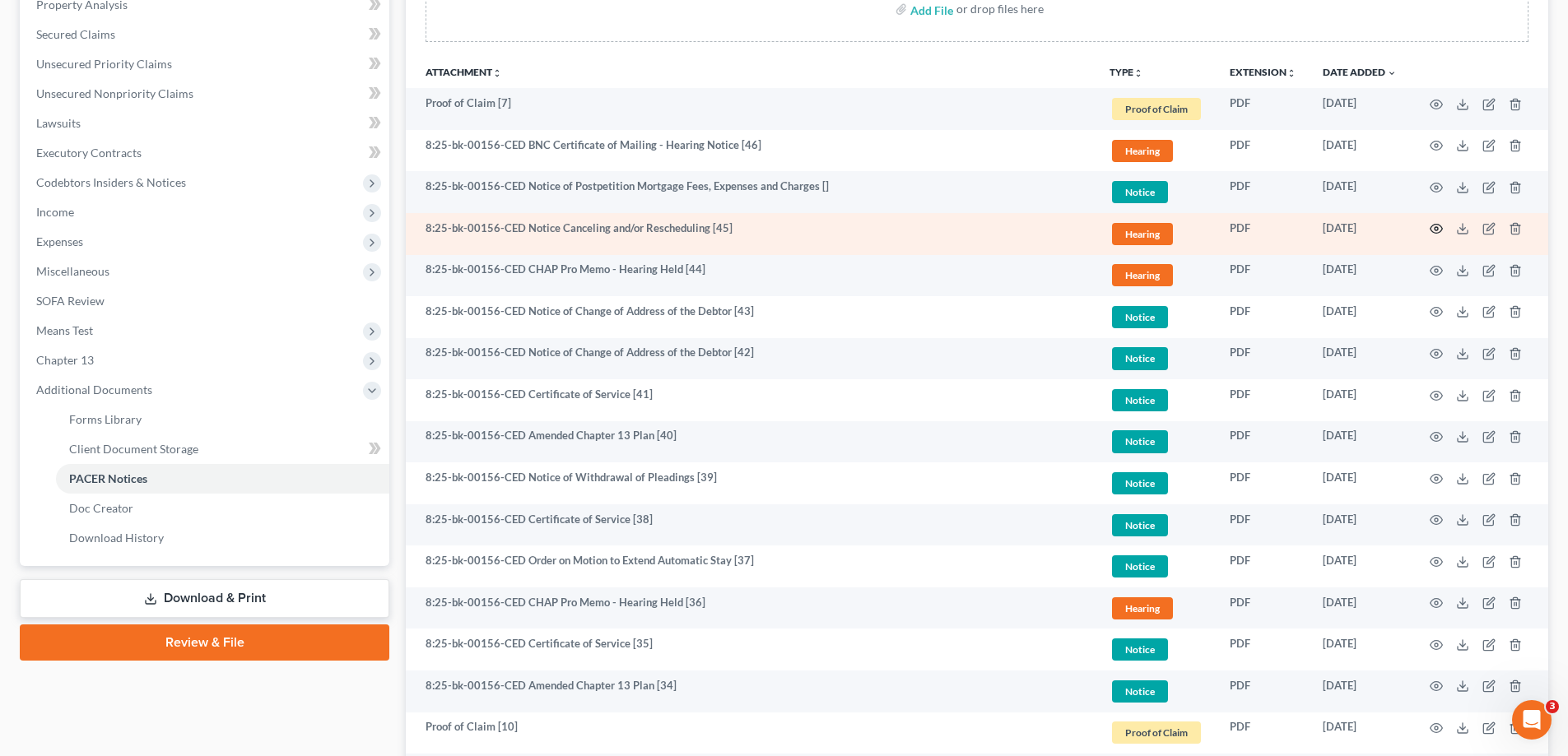
click at [1438, 226] on icon "button" at bounding box center [1437, 230] width 12 height 9
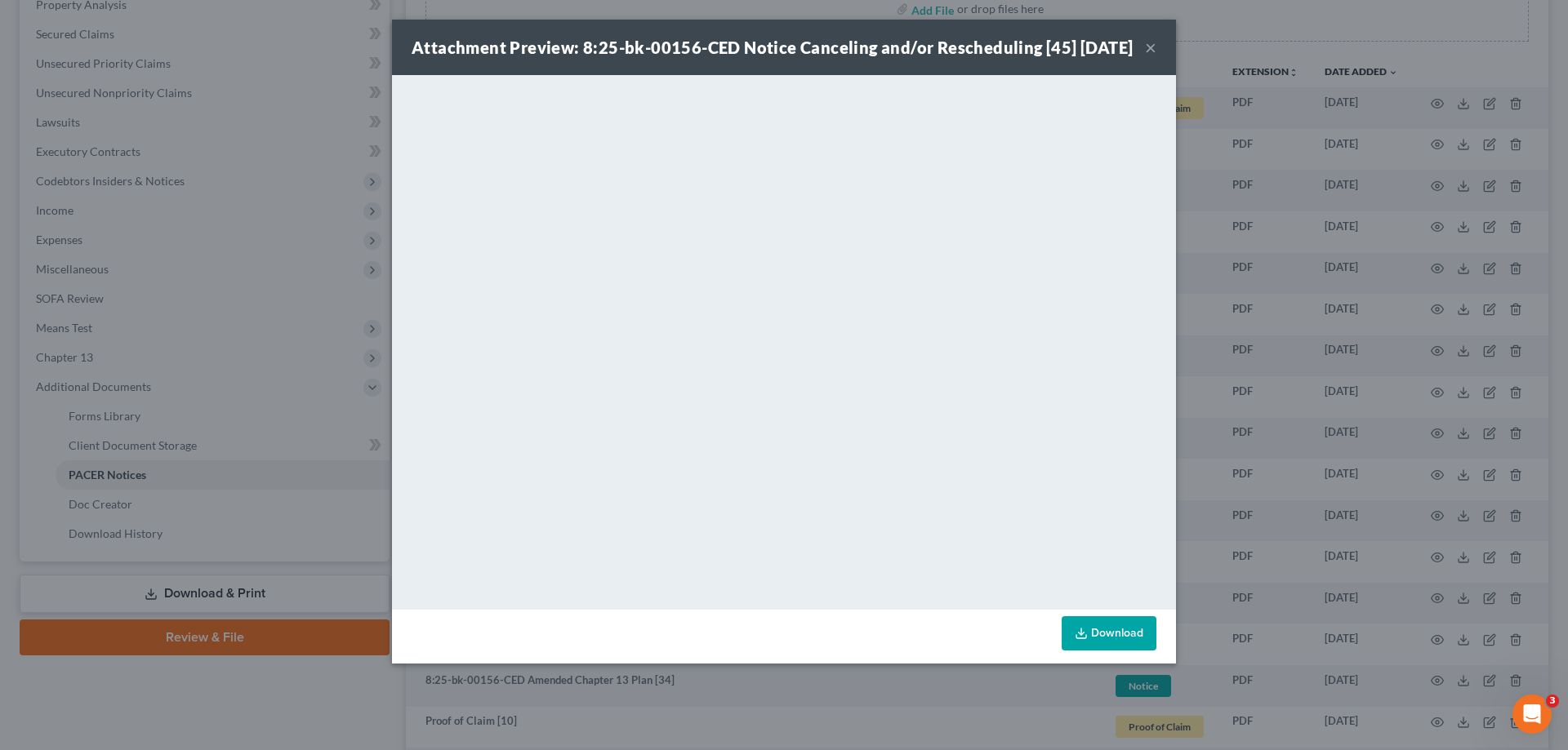
click at [1229, 293] on div "Attachment Preview: 8:25-bk-00156-CED Notice Canceling and/or Rescheduling [45]…" at bounding box center [784, 375] width 1568 height 750
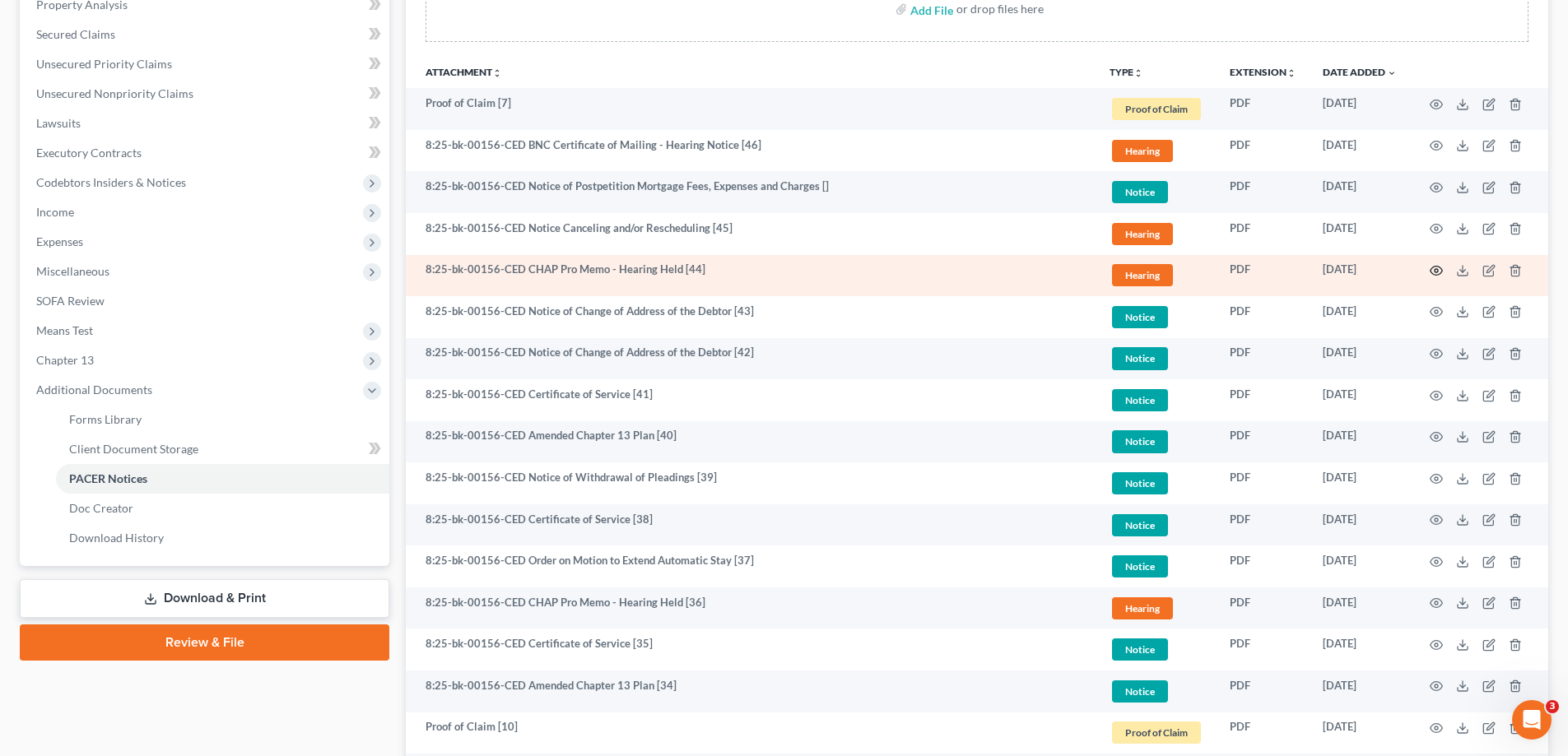
click at [1438, 268] on icon "button" at bounding box center [1437, 271] width 13 height 13
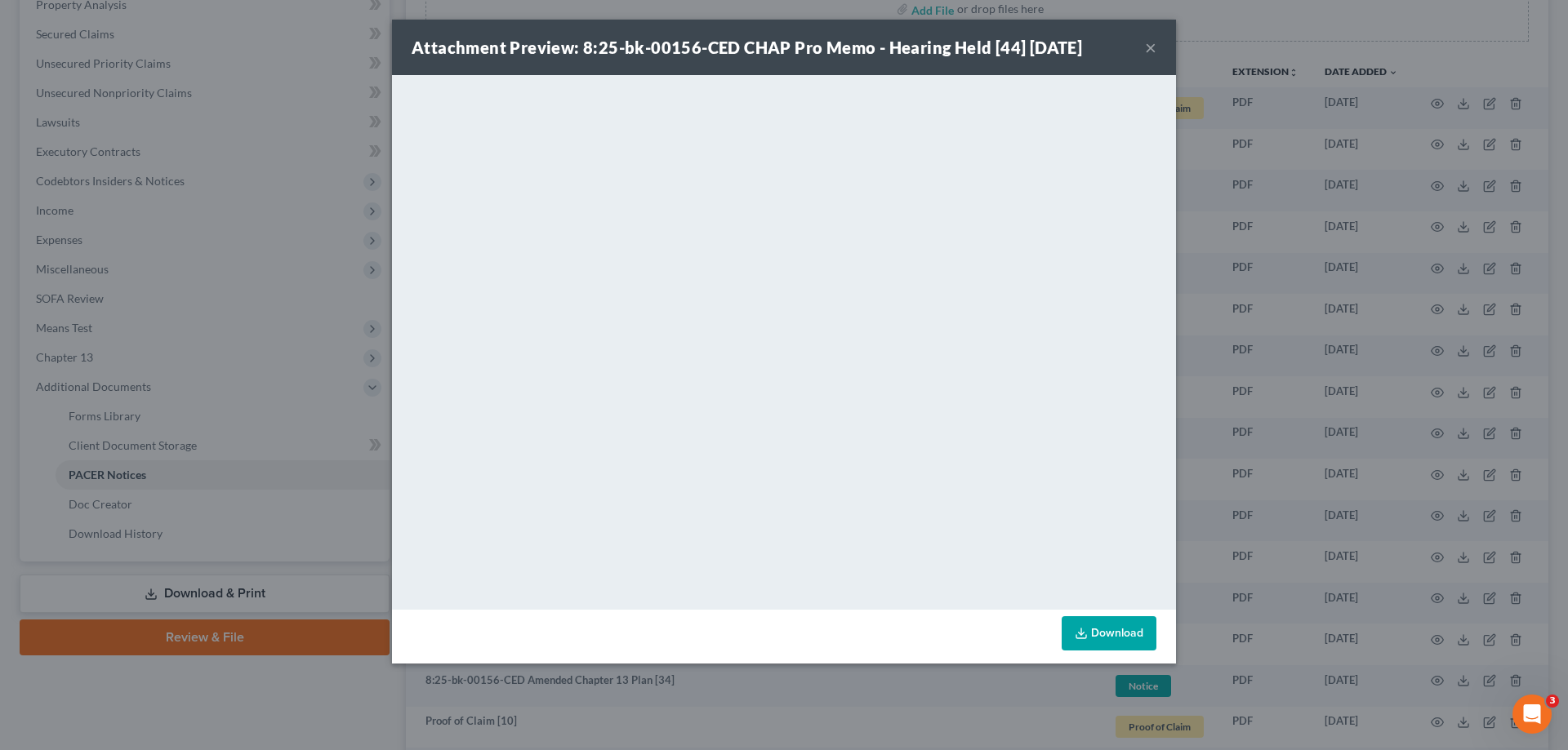
click at [1304, 256] on div "Attachment Preview: 8:25-bk-00156-CED CHAP Pro Memo - Hearing Held [44] 06/25/2…" at bounding box center [784, 375] width 1568 height 750
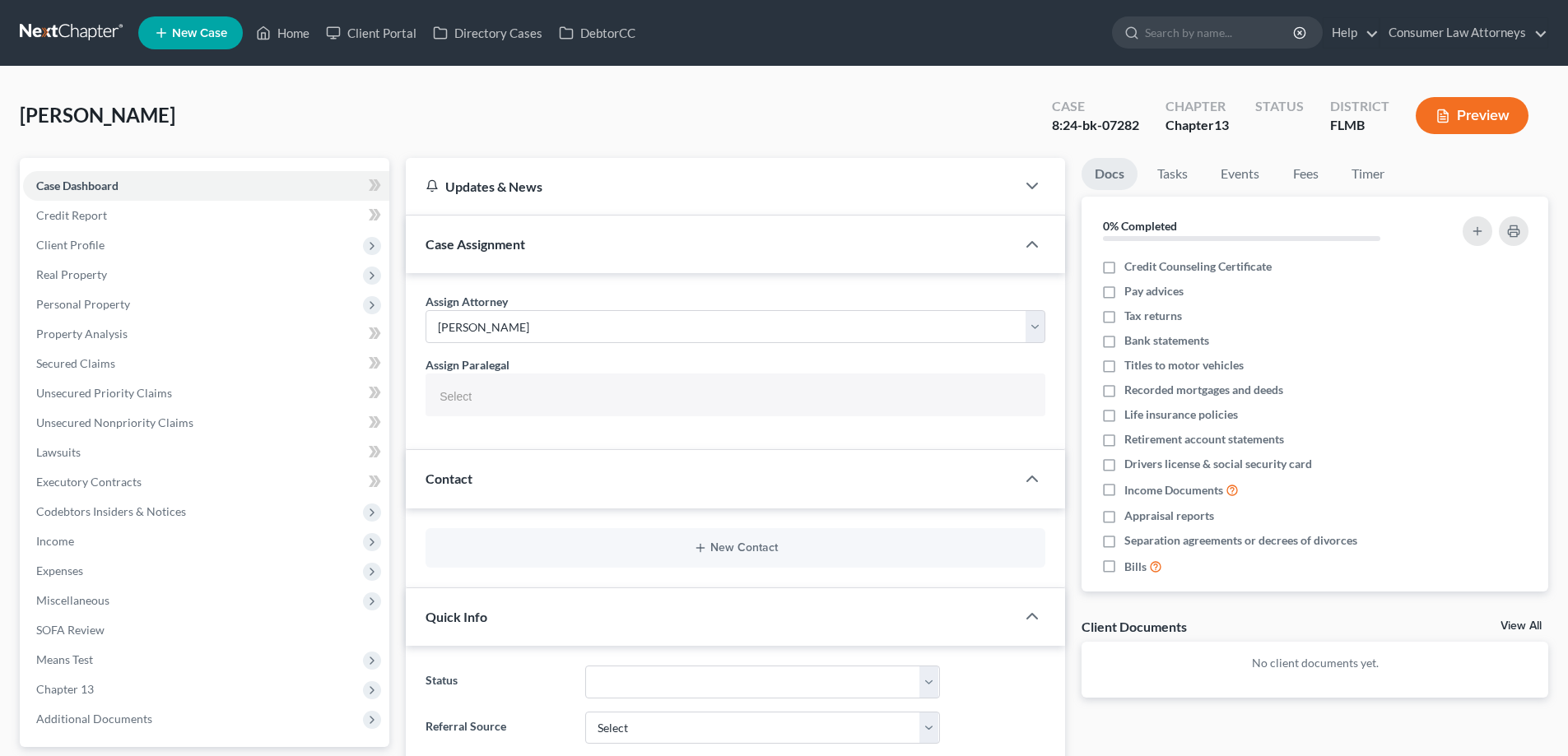
select select "0"
select select
click at [137, 718] on span "Additional Documents" at bounding box center [94, 718] width 116 height 14
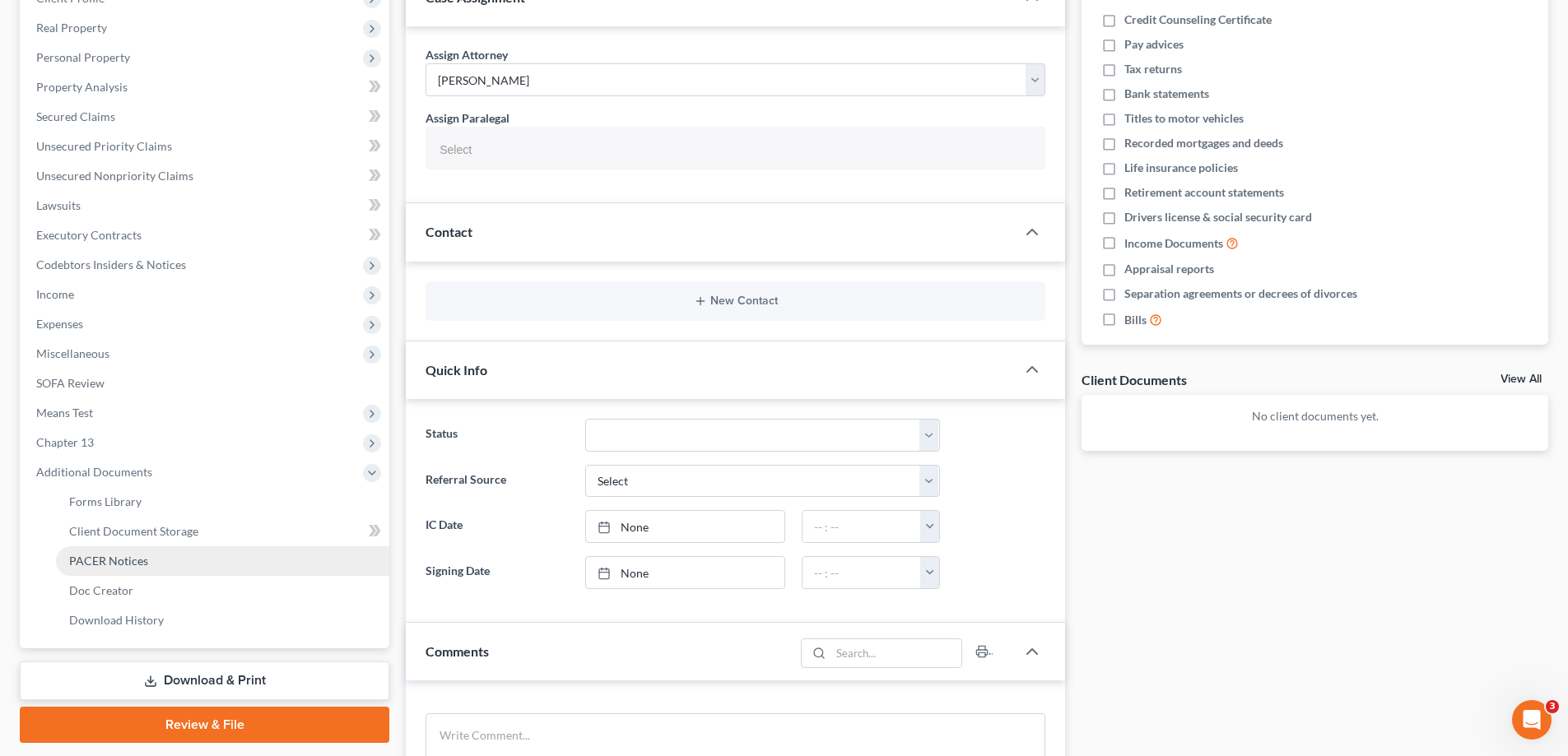
click at [132, 556] on span "PACER Notices" at bounding box center [109, 560] width 79 height 14
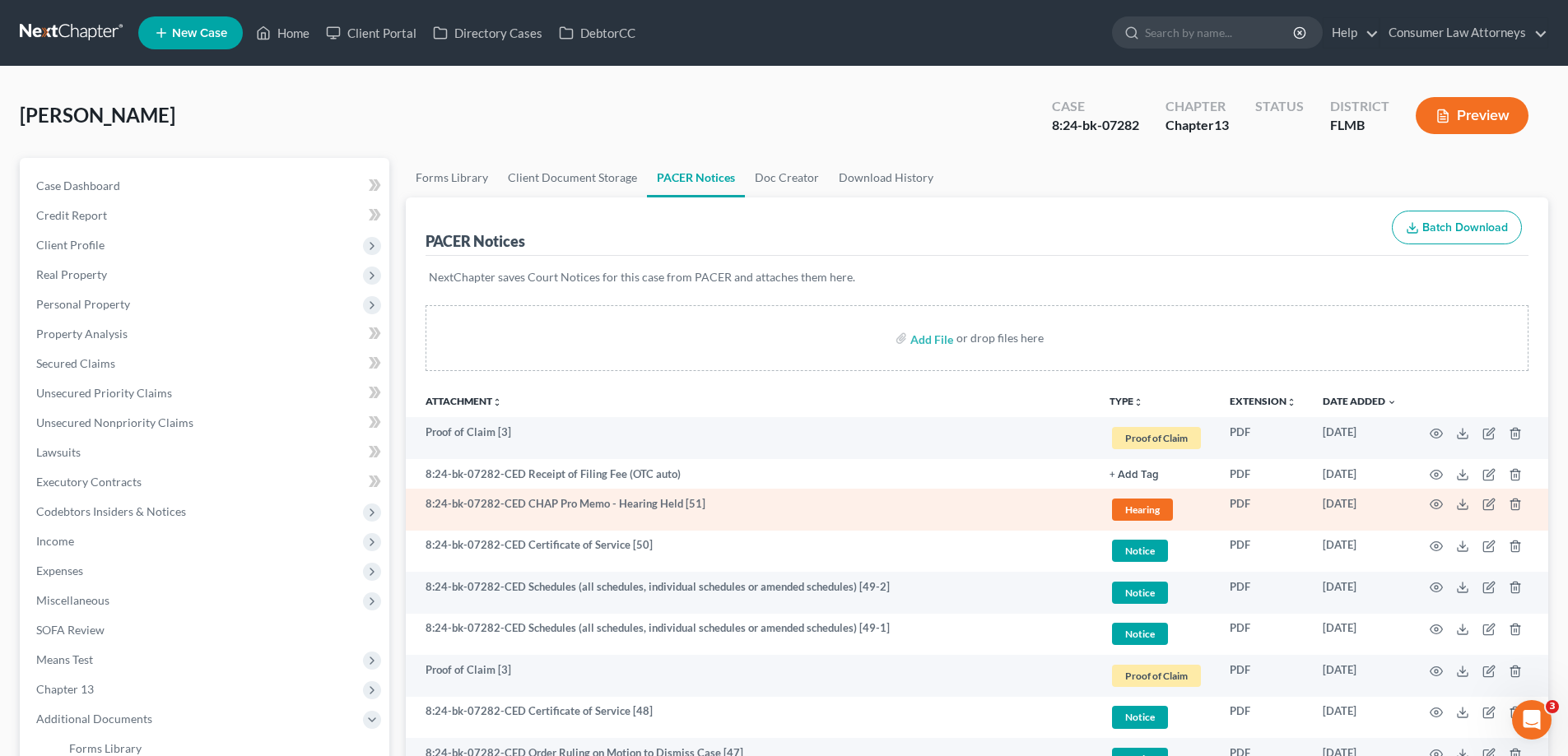
scroll to position [82, 0]
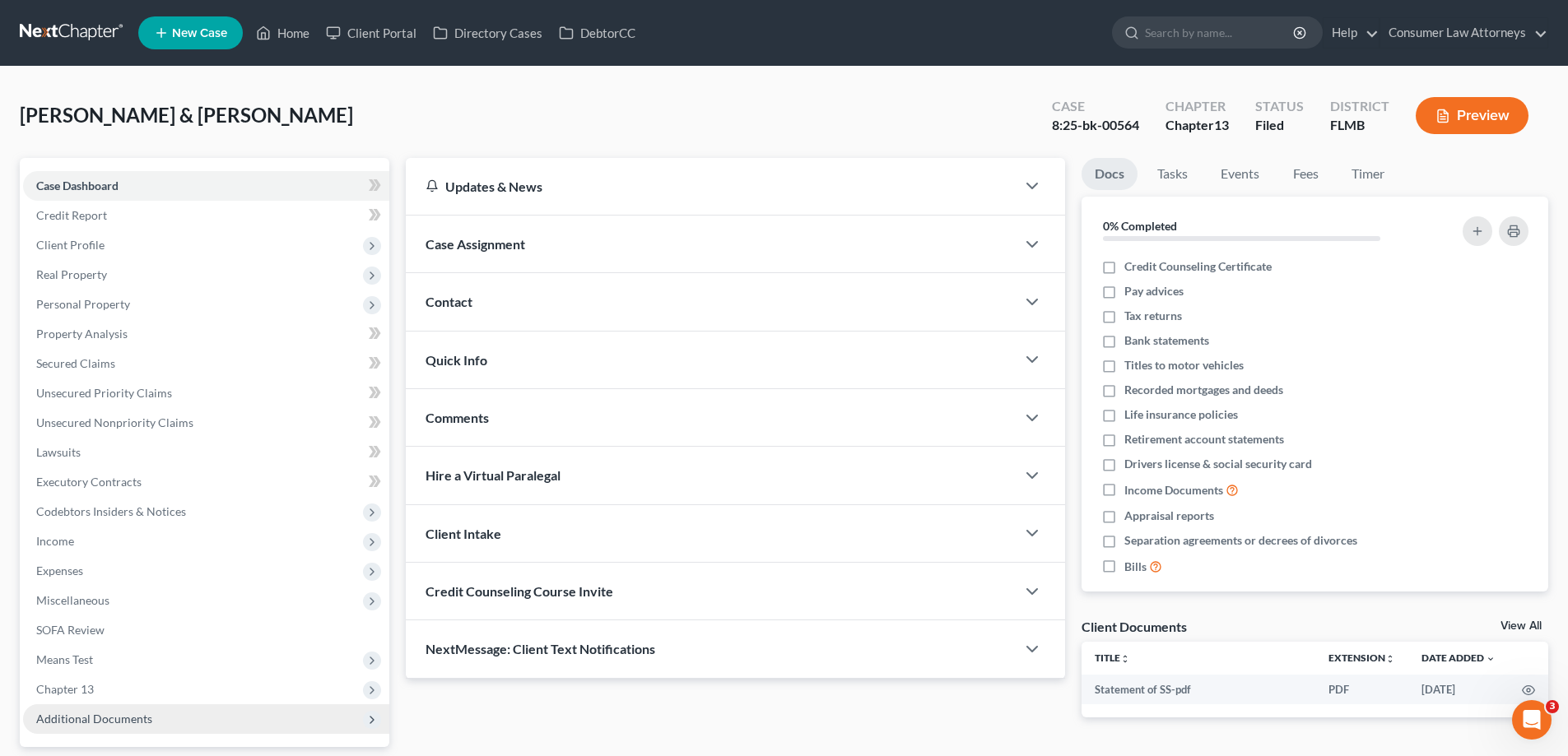
click at [118, 712] on span "Additional Documents" at bounding box center [94, 718] width 116 height 14
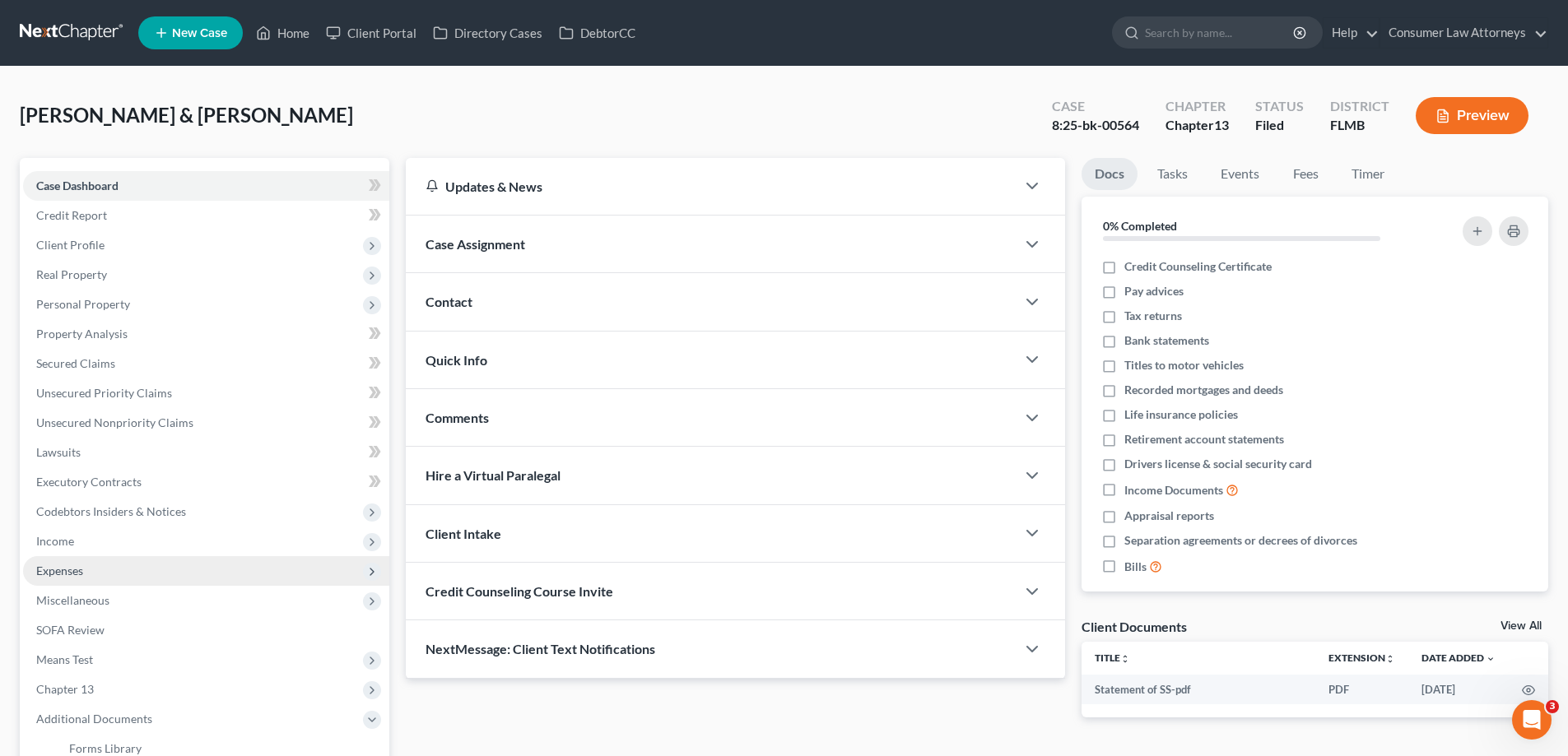
scroll to position [297, 0]
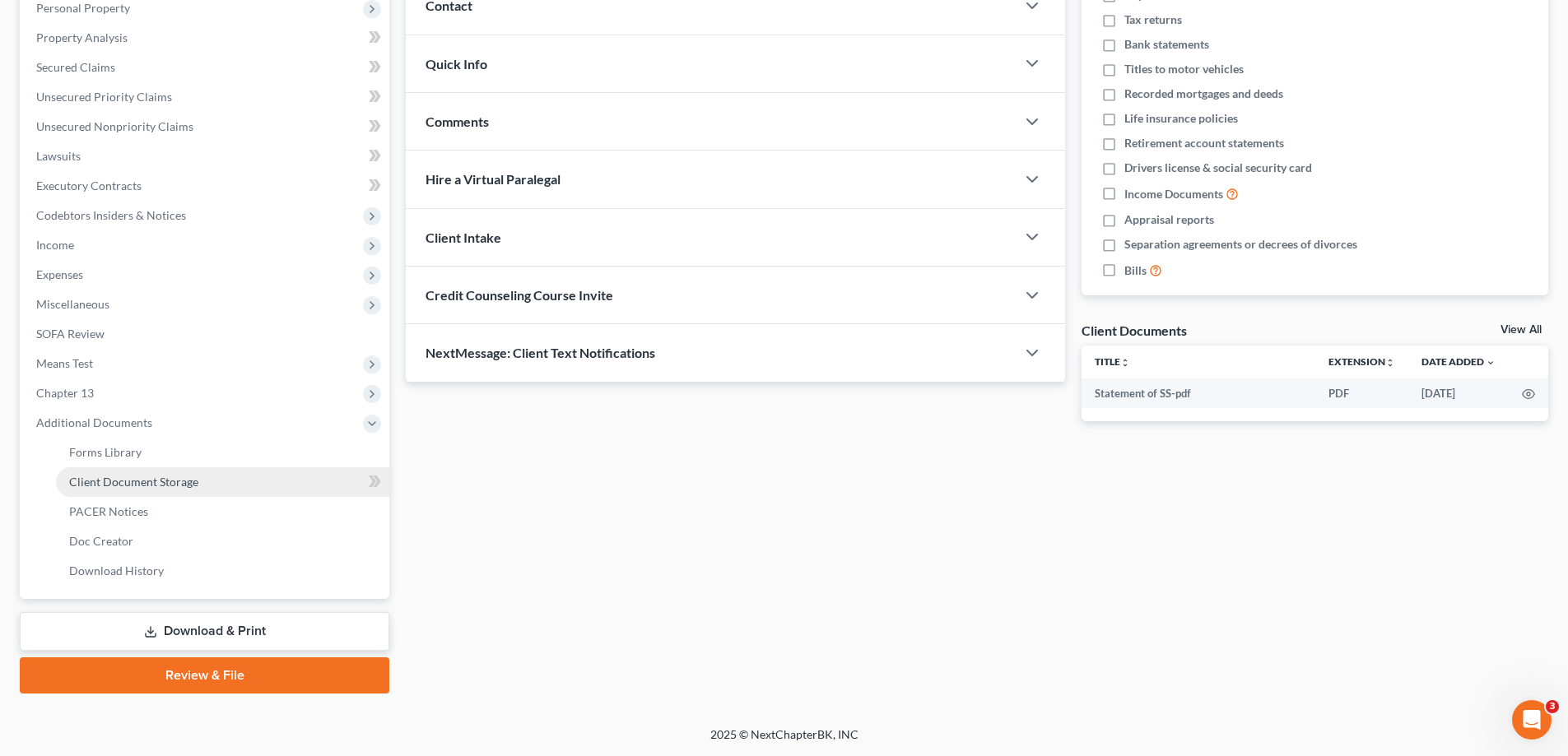
click at [130, 494] on link "Client Document Storage" at bounding box center [222, 482] width 334 height 29
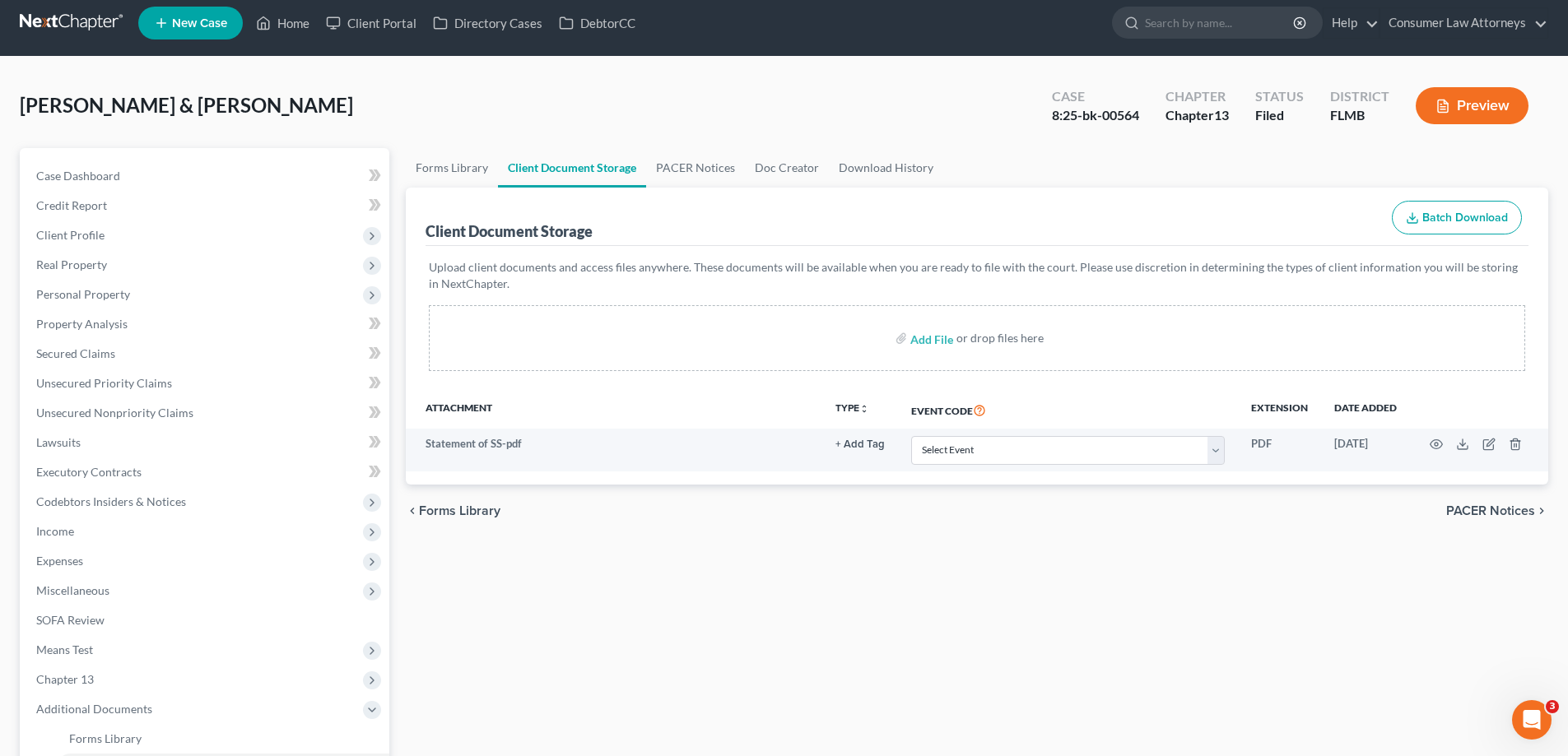
click at [125, 507] on ul "Case Dashboard Payments Invoices Payments Payments Credit Report Client Profile" at bounding box center [206, 517] width 367 height 711
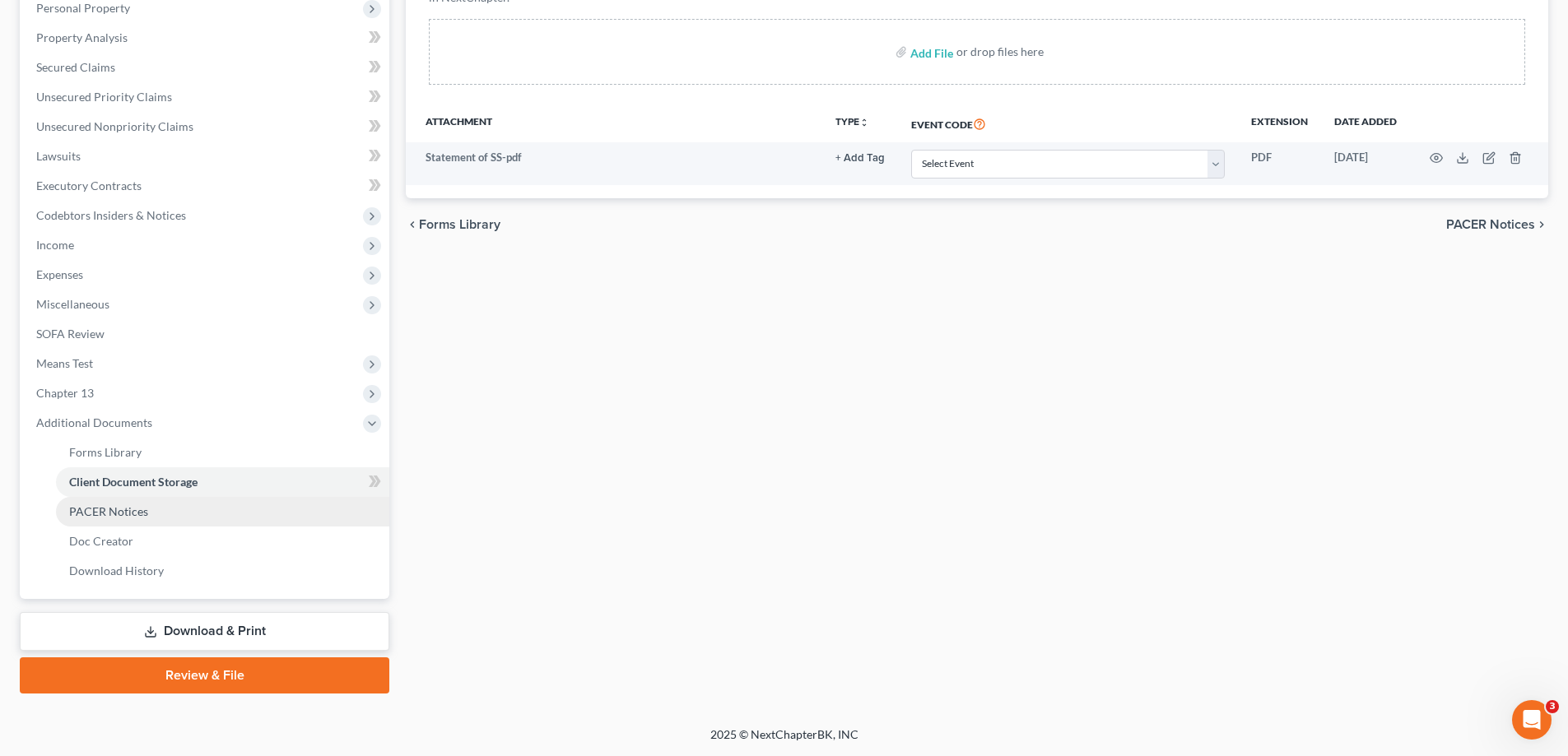
click at [127, 519] on link "PACER Notices" at bounding box center [222, 511] width 334 height 29
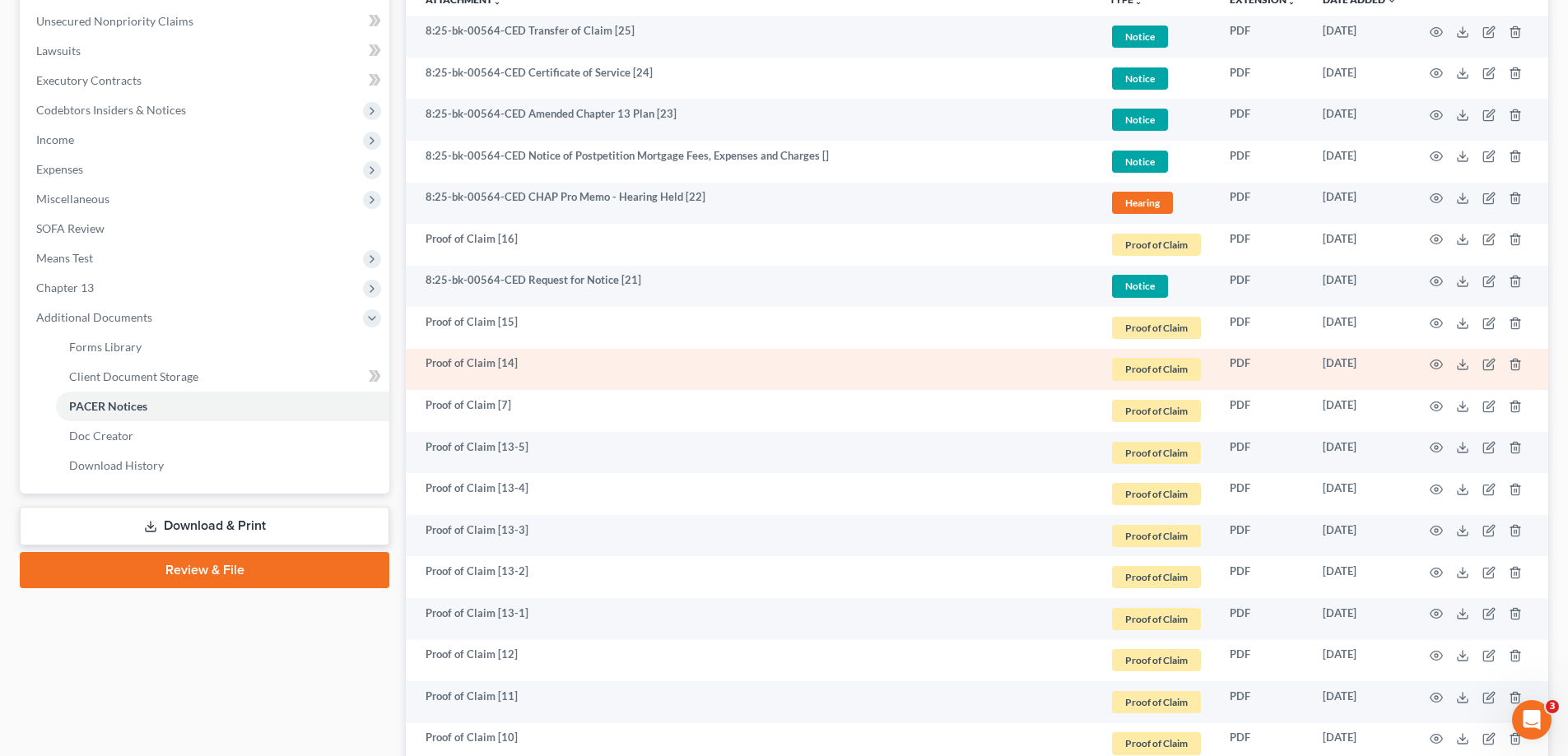
scroll to position [411, 0]
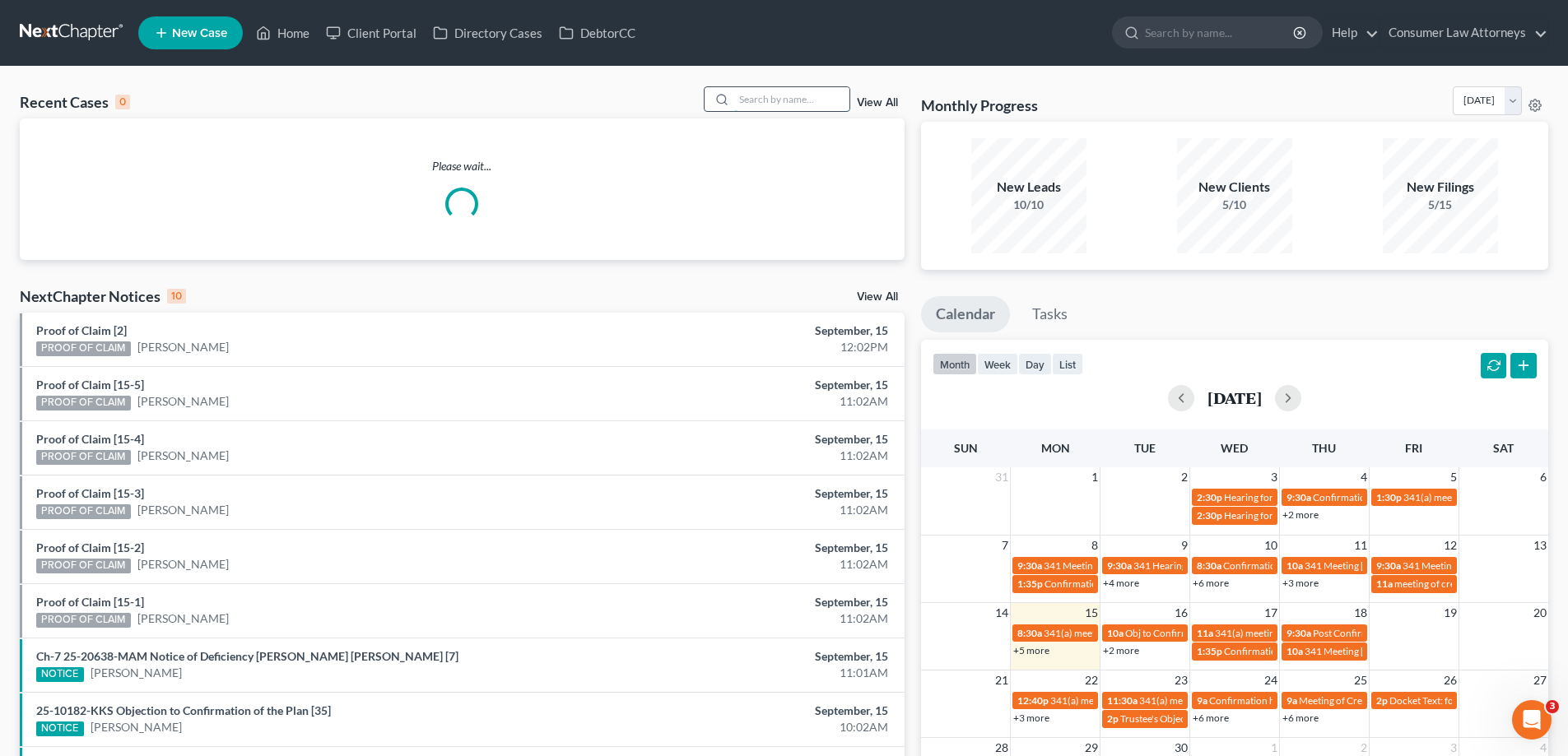
click at [781, 100] on input "search" at bounding box center [792, 98] width 115 height 24
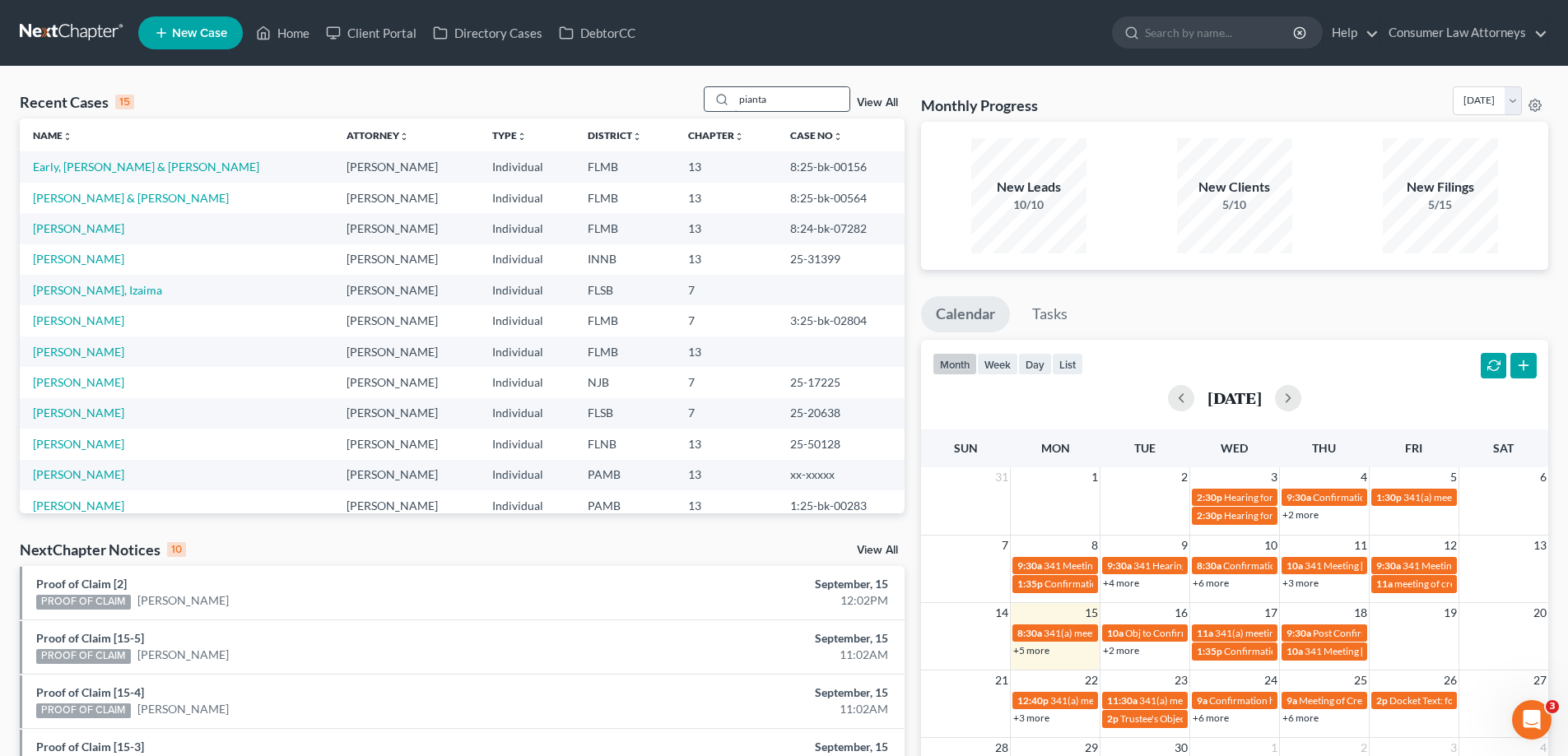
type input "pianta"
